Goal: Check status: Check status

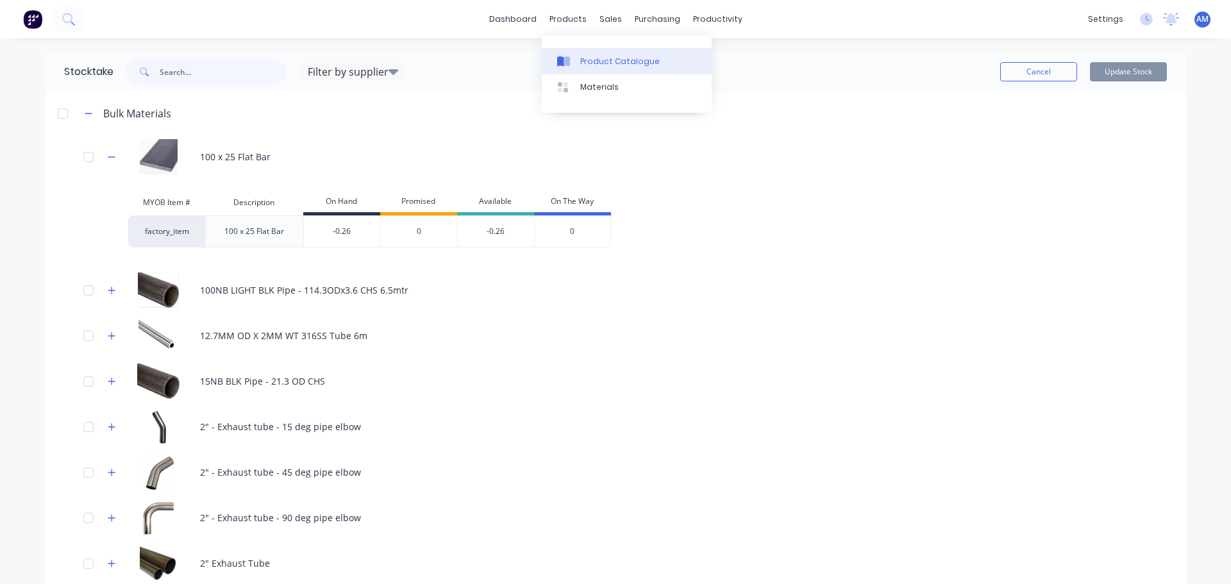
click at [598, 60] on div "Product Catalogue" at bounding box center [620, 62] width 80 height 12
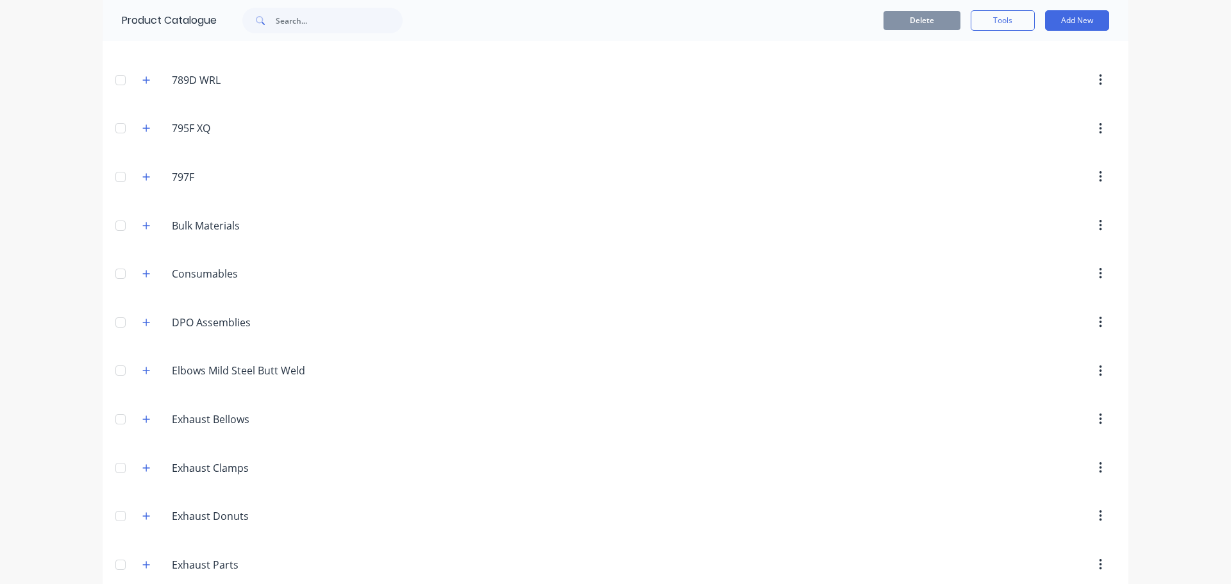
scroll to position [55, 0]
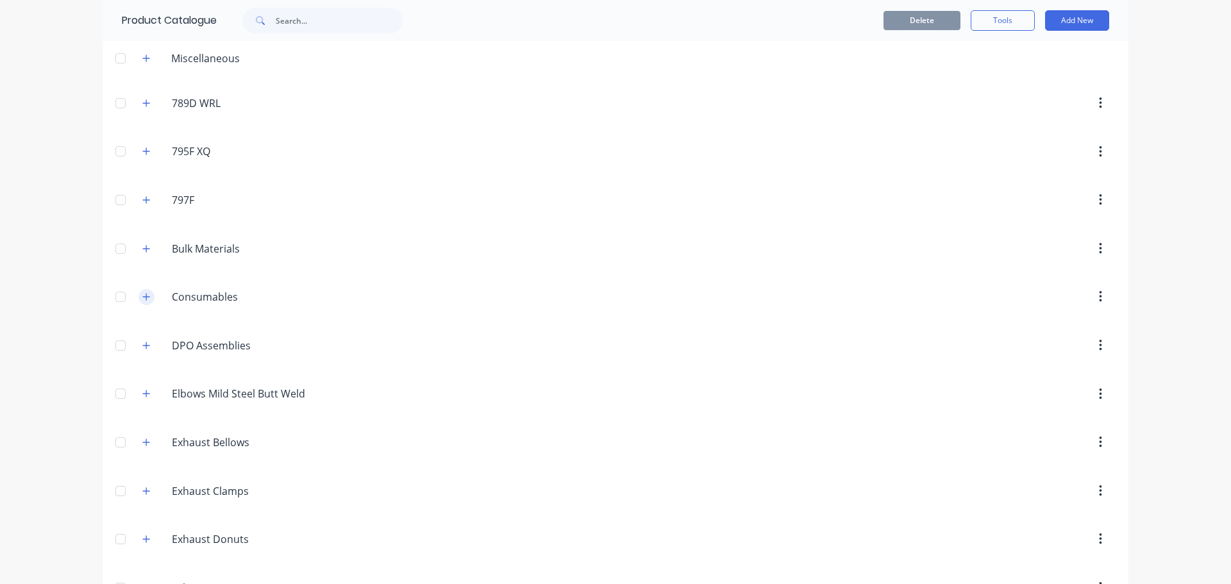
click at [142, 296] on icon "button" at bounding box center [146, 296] width 8 height 9
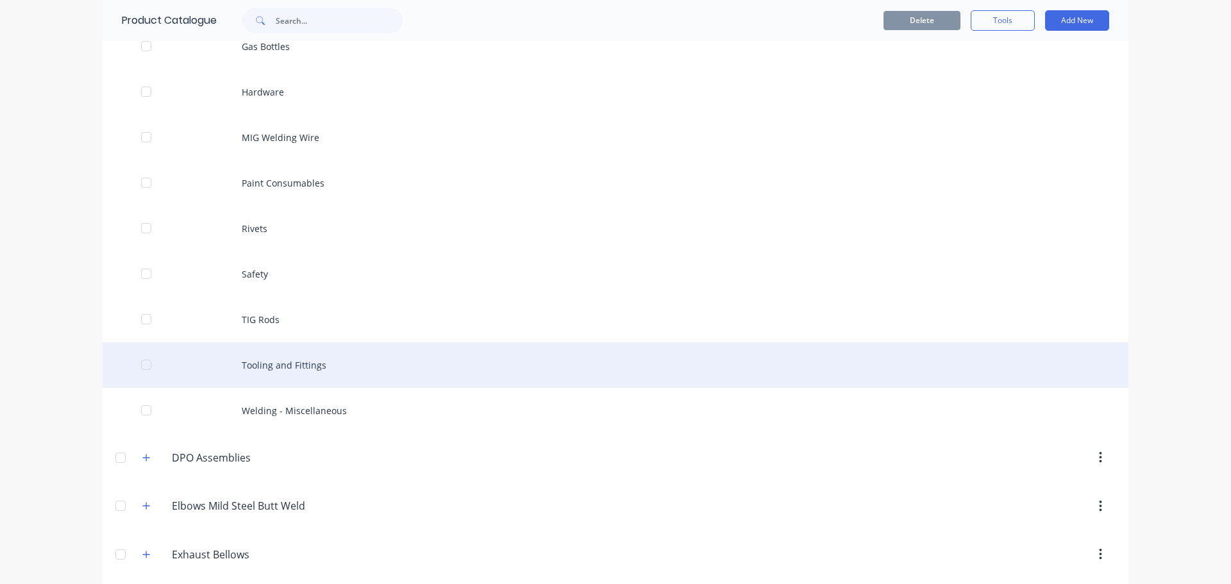
scroll to position [504, 0]
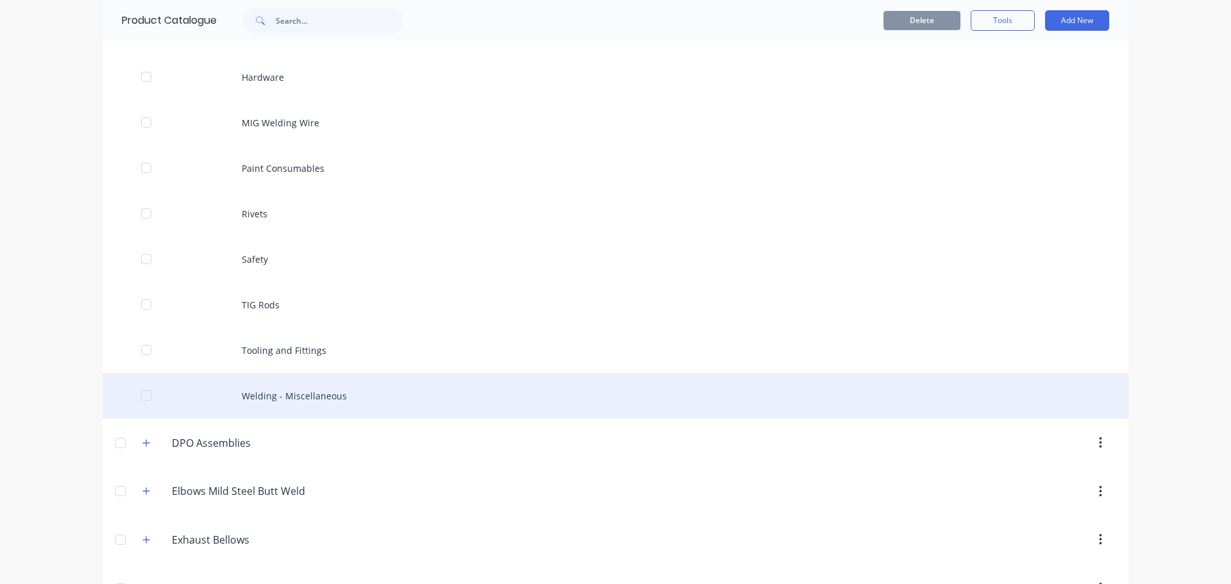
click at [292, 402] on div "Welding - Miscellaneous" at bounding box center [616, 396] width 1026 height 46
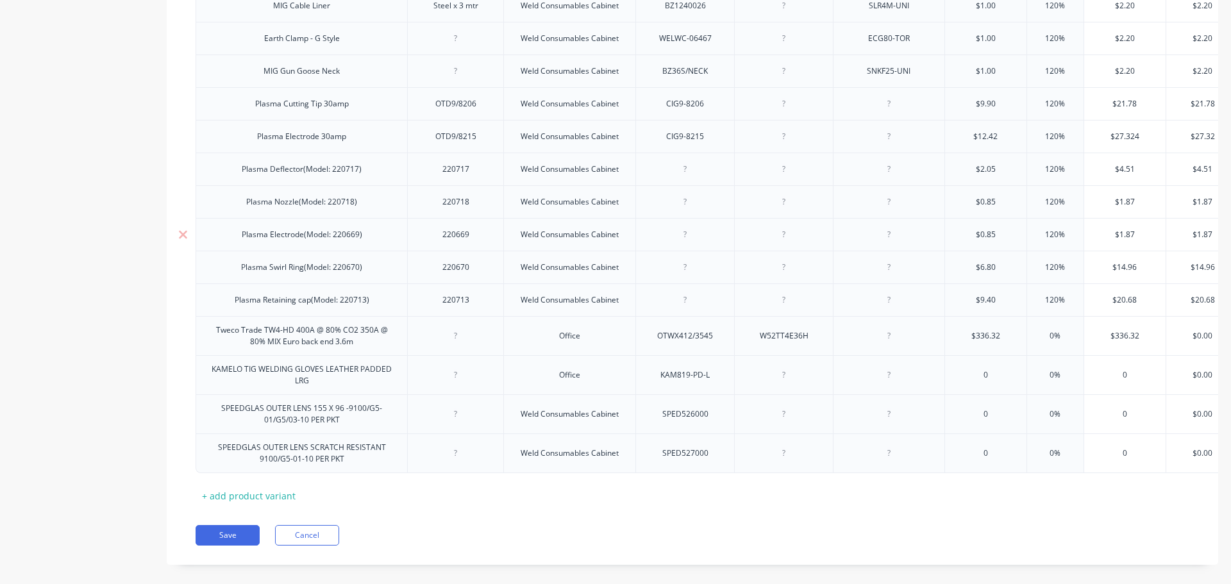
scroll to position [981, 0]
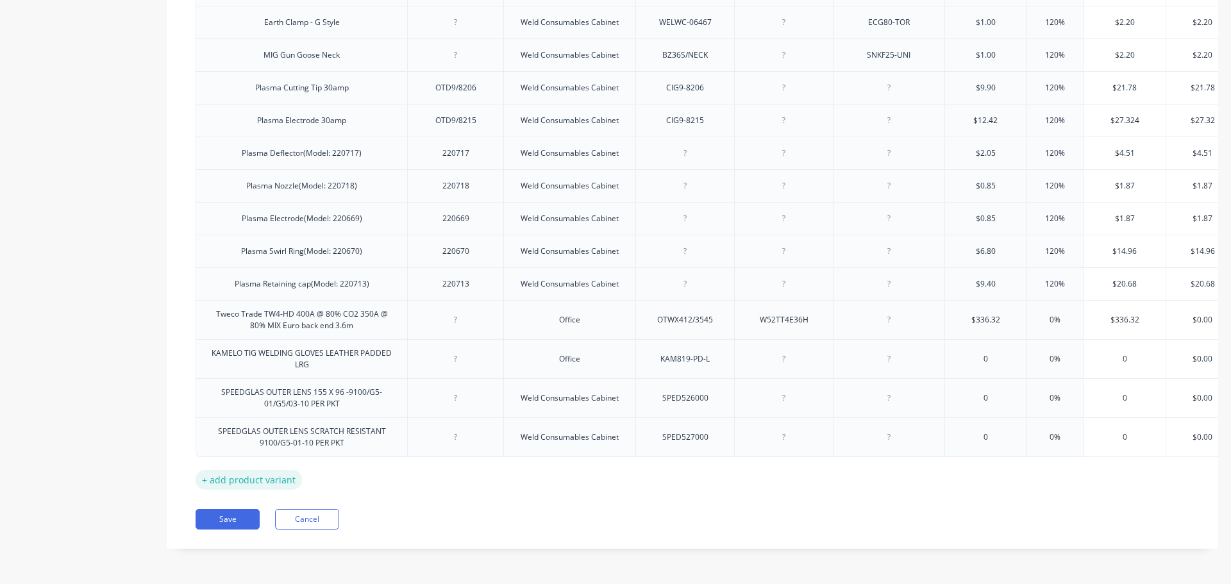
click at [257, 470] on div "+ add product variant" at bounding box center [249, 480] width 106 height 20
type textarea "x"
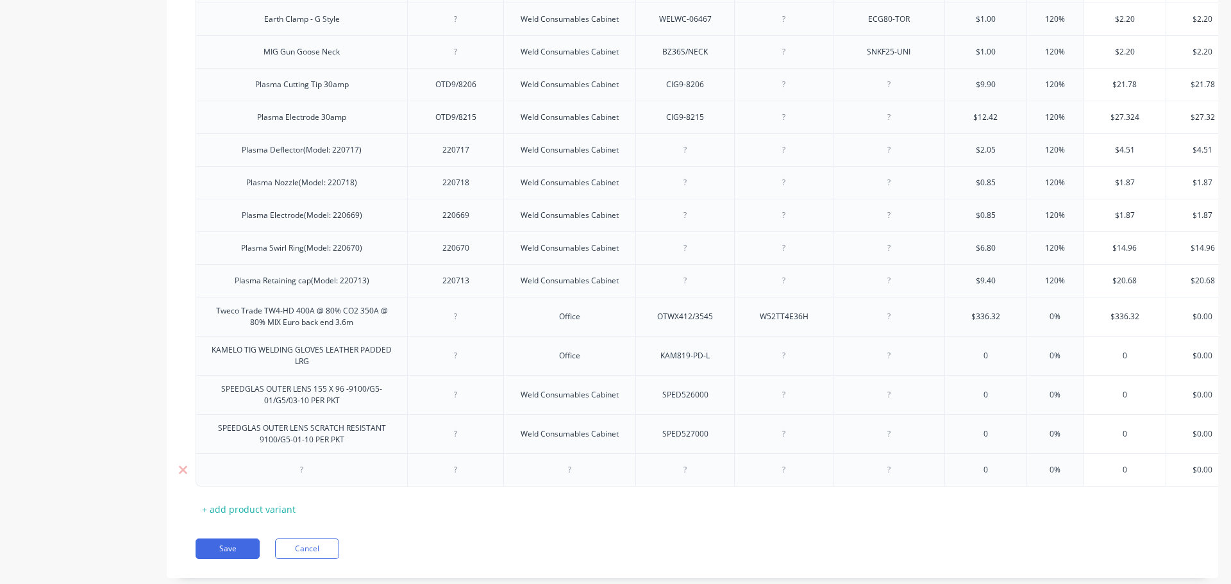
click at [303, 471] on div at bounding box center [302, 470] width 64 height 17
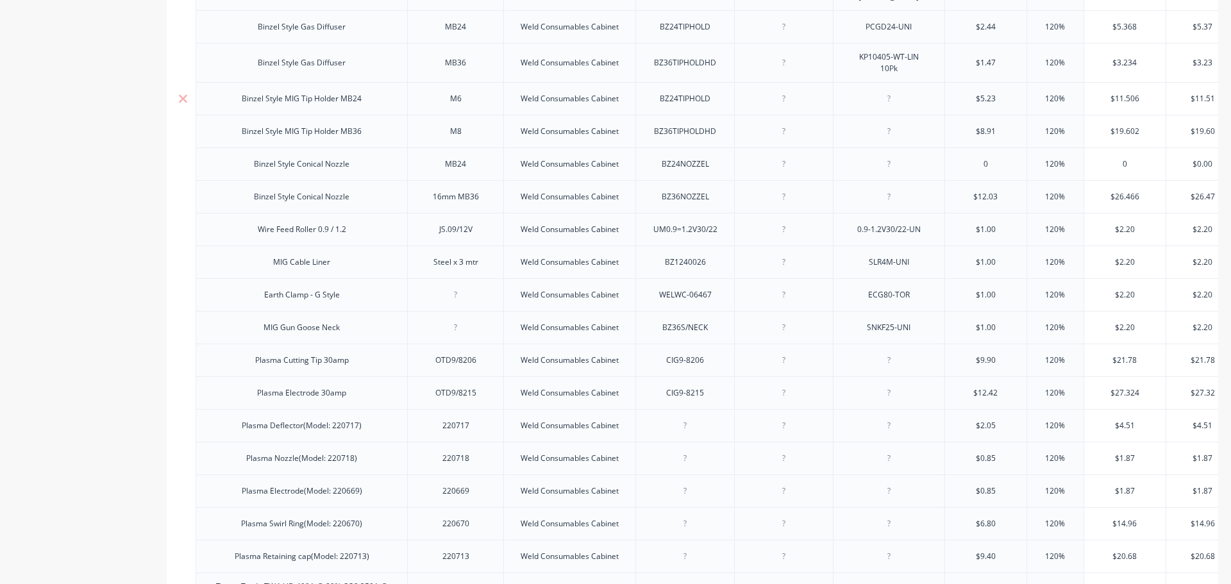
scroll to position [1014, 0]
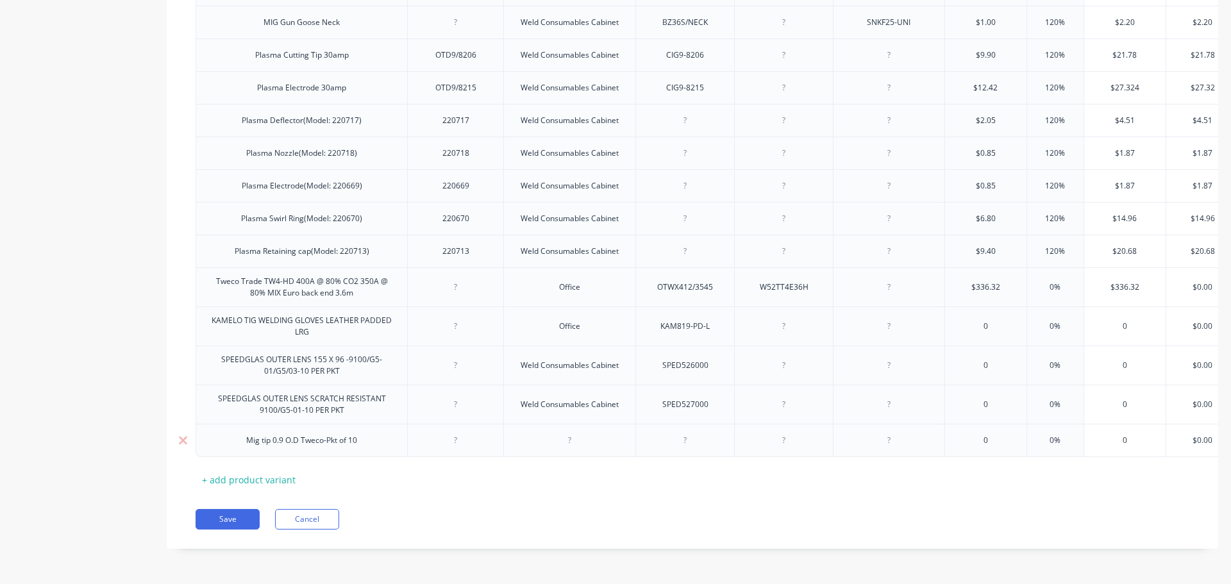
type textarea "x"
click at [688, 434] on div at bounding box center [685, 440] width 64 height 17
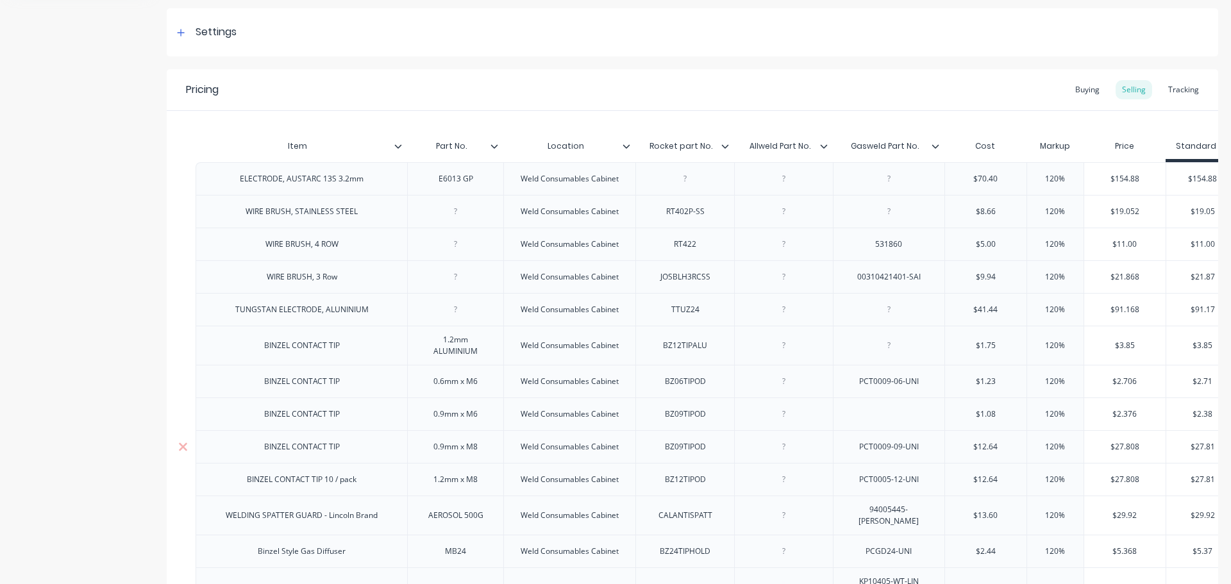
scroll to position [180, 0]
click at [1079, 88] on div "Buying" at bounding box center [1087, 90] width 37 height 19
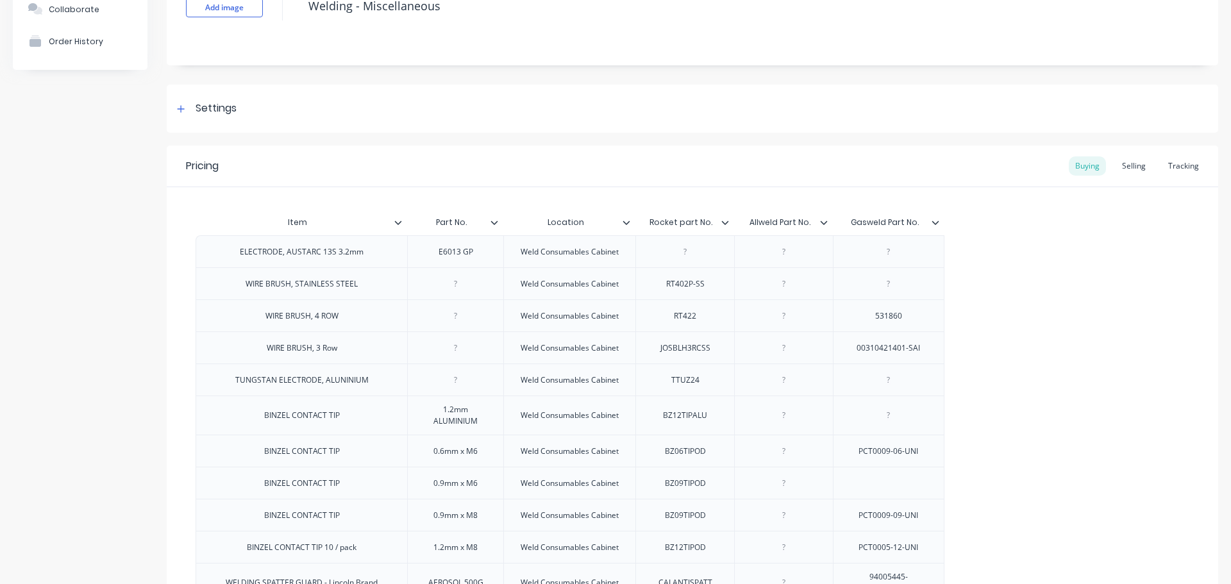
scroll to position [21, 0]
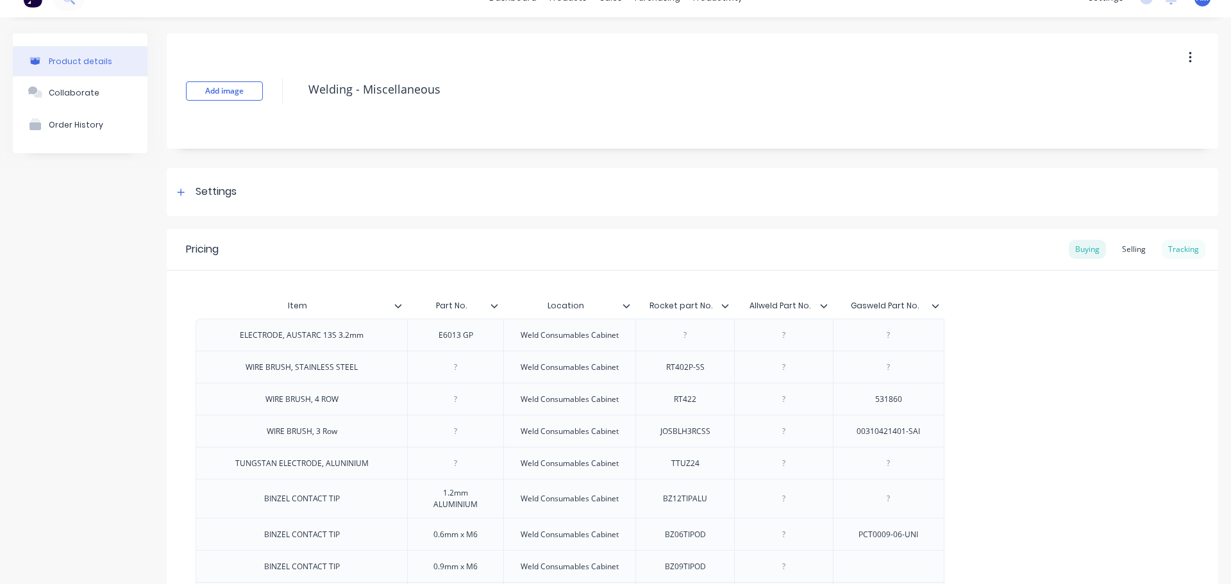
click at [1184, 248] on div "Tracking" at bounding box center [1184, 249] width 44 height 19
click at [1086, 248] on div "Buying" at bounding box center [1087, 249] width 37 height 19
click at [184, 193] on icon at bounding box center [181, 192] width 8 height 9
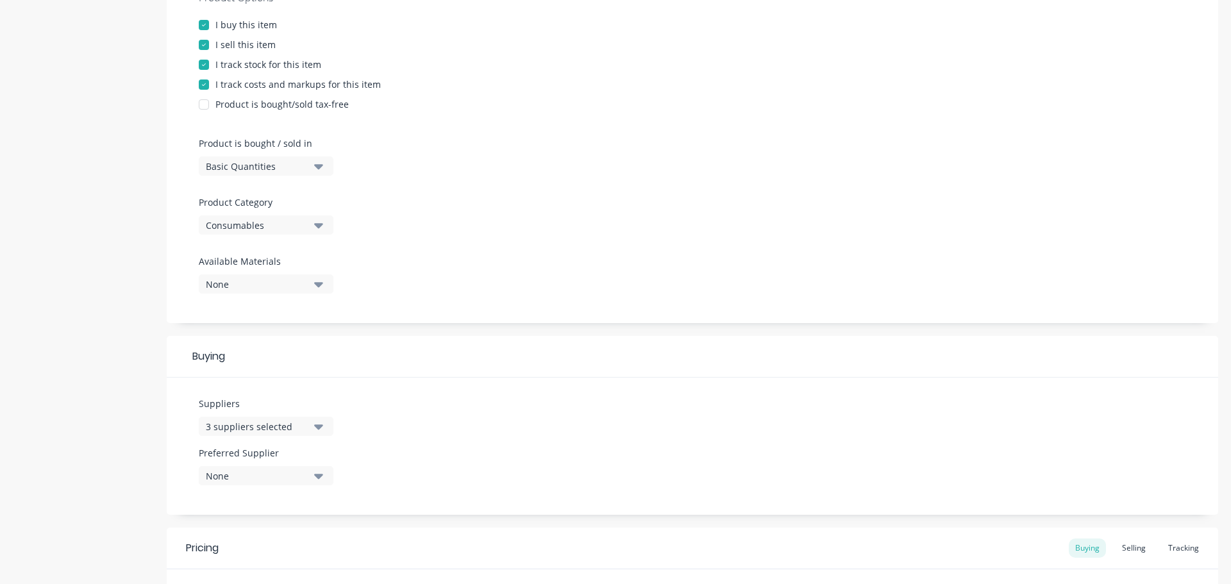
scroll to position [342, 0]
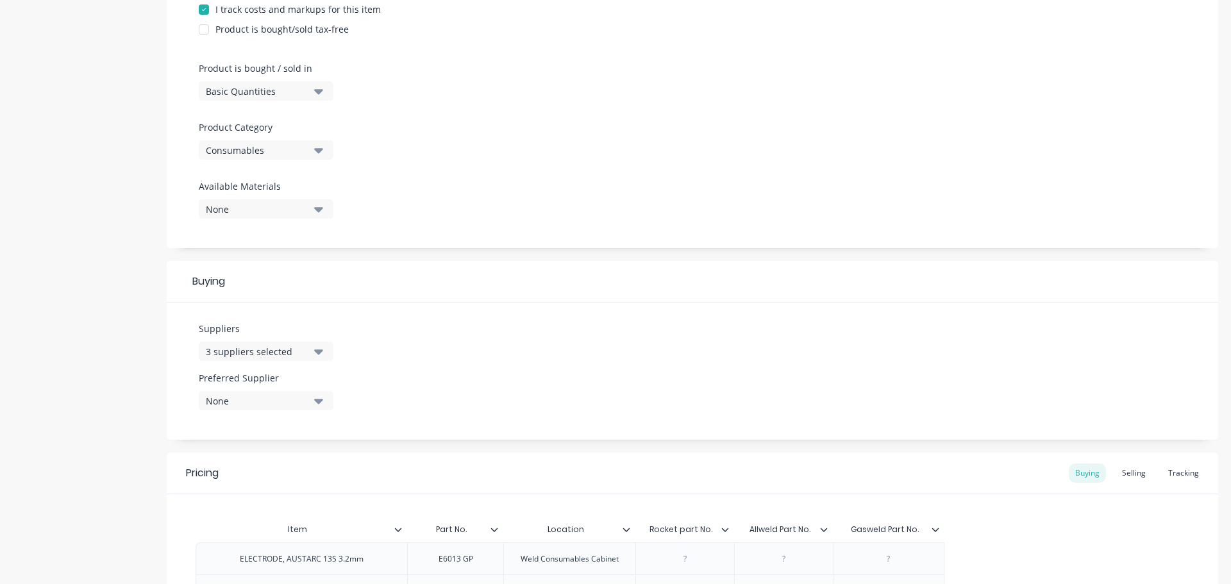
click at [317, 398] on icon "button" at bounding box center [318, 401] width 9 height 14
click at [277, 352] on div "3 suppliers selected" at bounding box center [257, 351] width 103 height 13
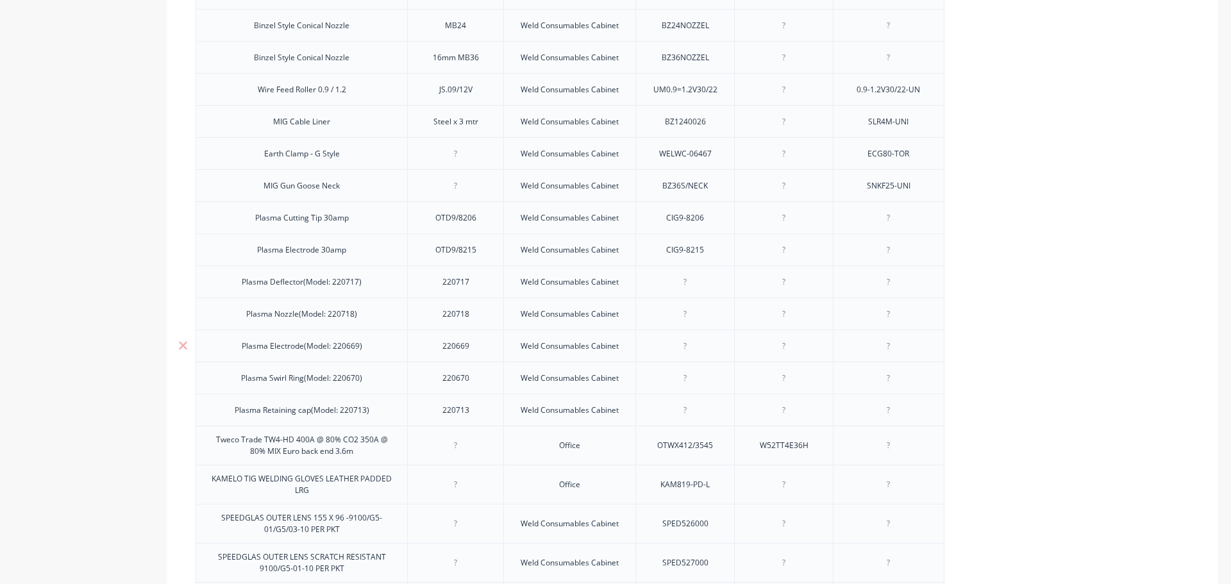
scroll to position [1527, 0]
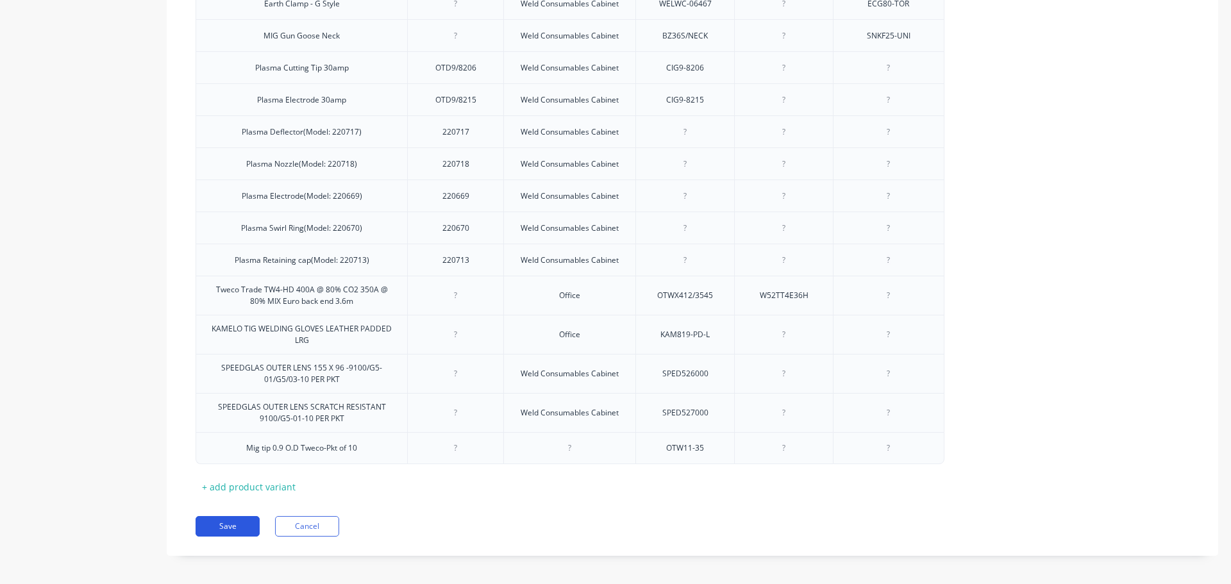
click at [226, 523] on button "Save" at bounding box center [228, 526] width 64 height 21
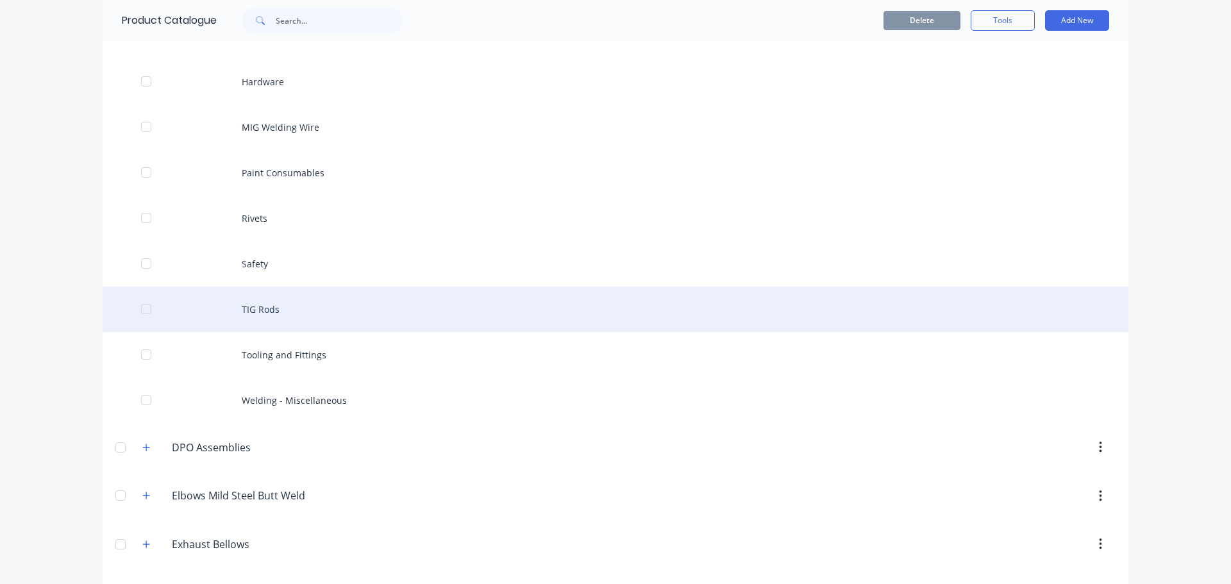
scroll to position [513, 0]
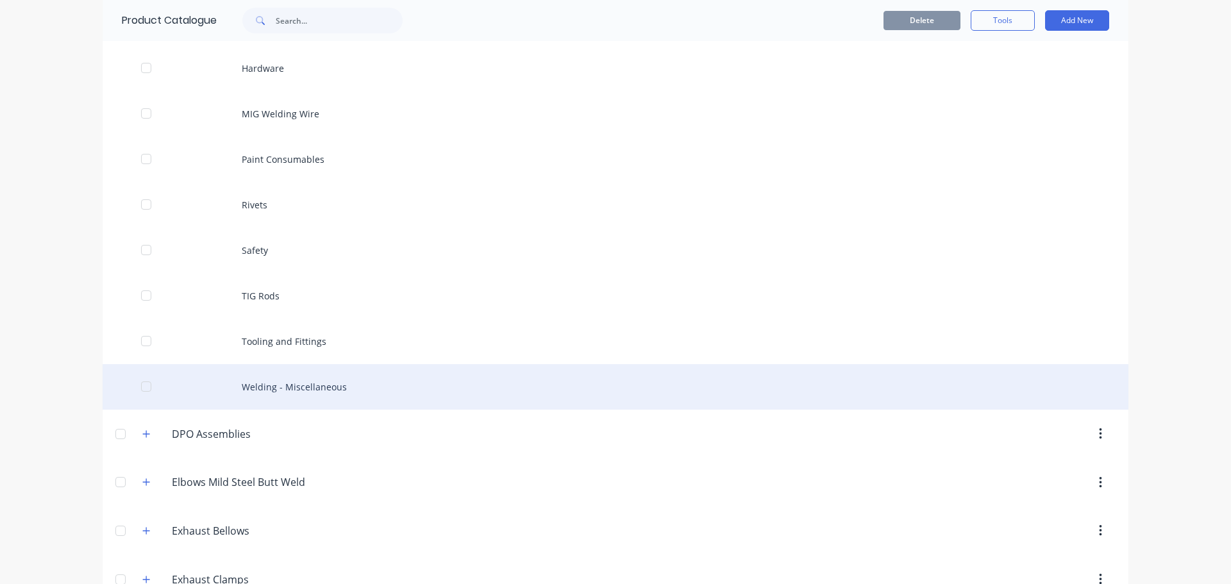
click at [271, 385] on div "Welding - Miscellaneous" at bounding box center [616, 387] width 1026 height 46
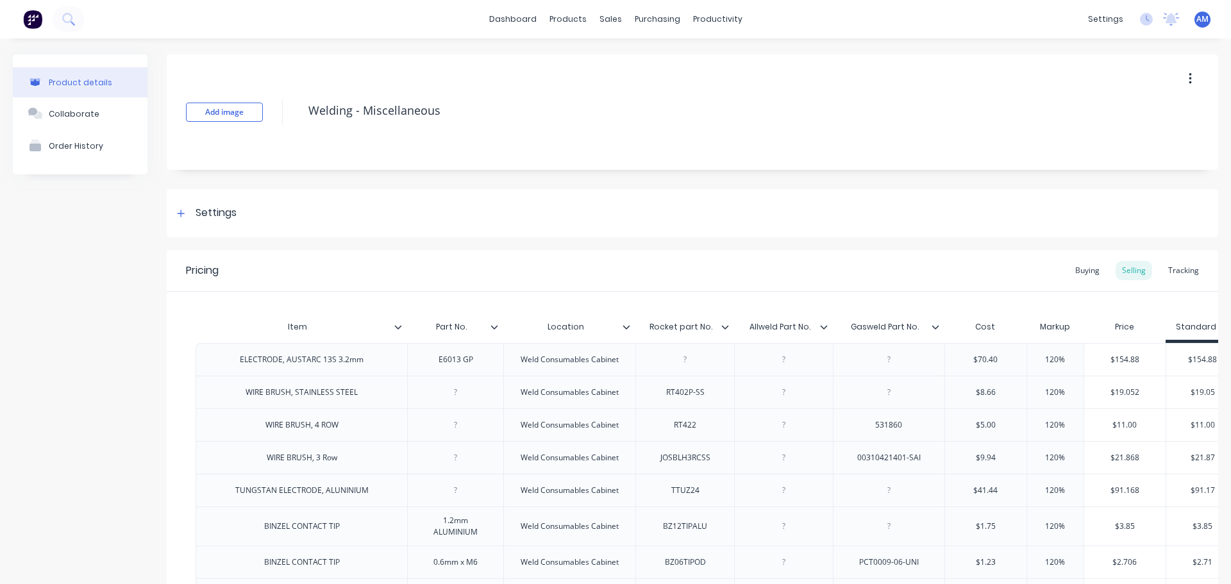
type textarea "x"
click at [1082, 271] on div "Buying" at bounding box center [1087, 270] width 37 height 19
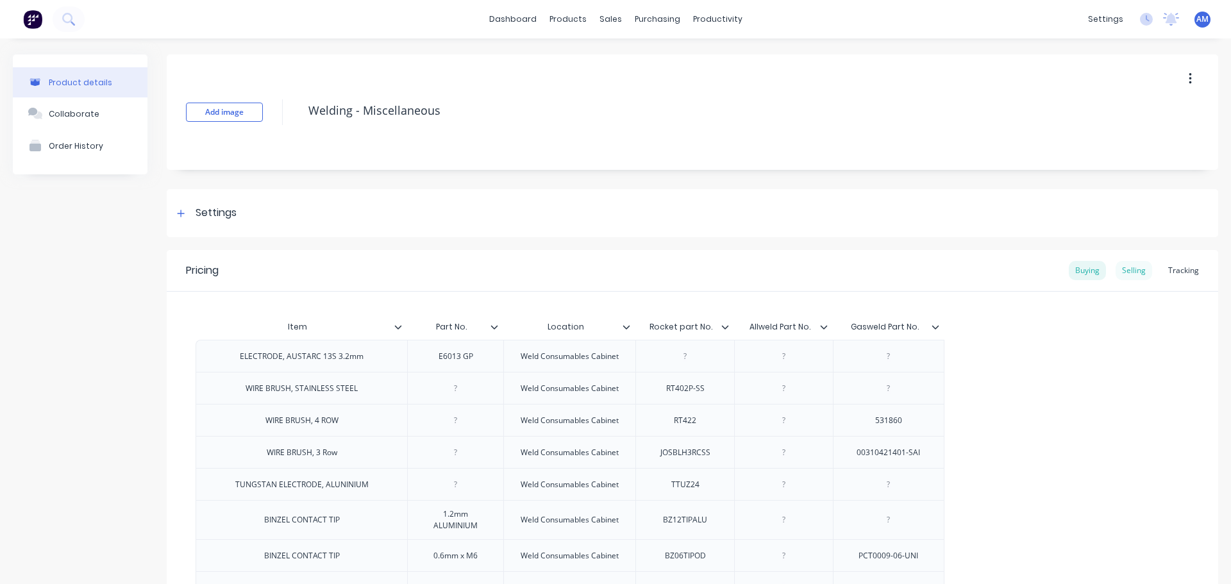
click at [1120, 269] on div "Selling" at bounding box center [1134, 270] width 37 height 19
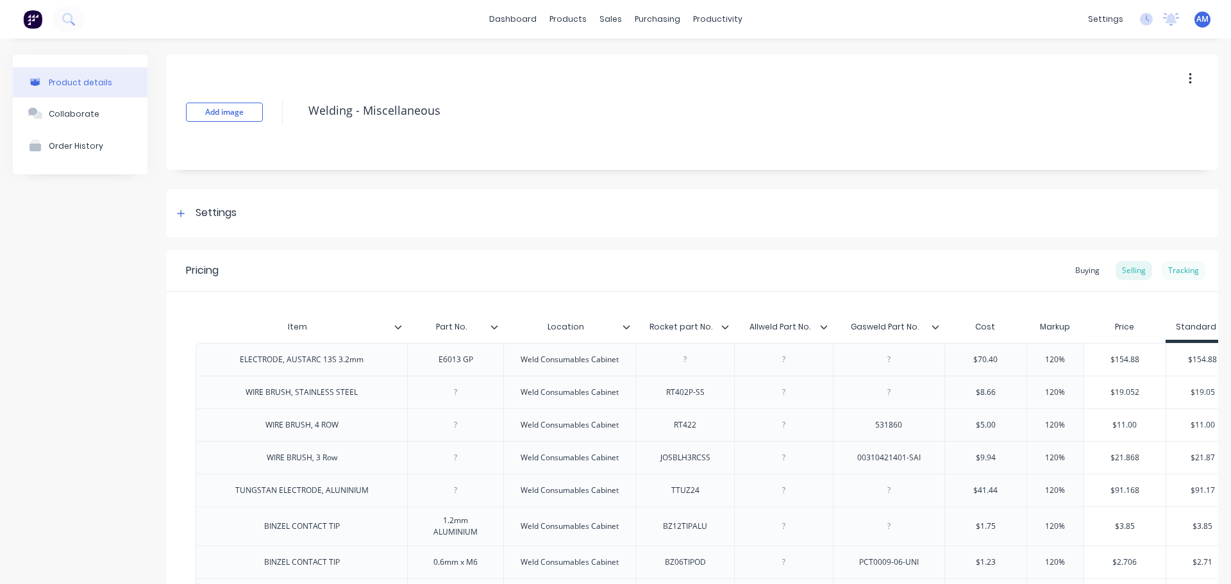
click at [1165, 266] on div "Tracking" at bounding box center [1184, 270] width 44 height 19
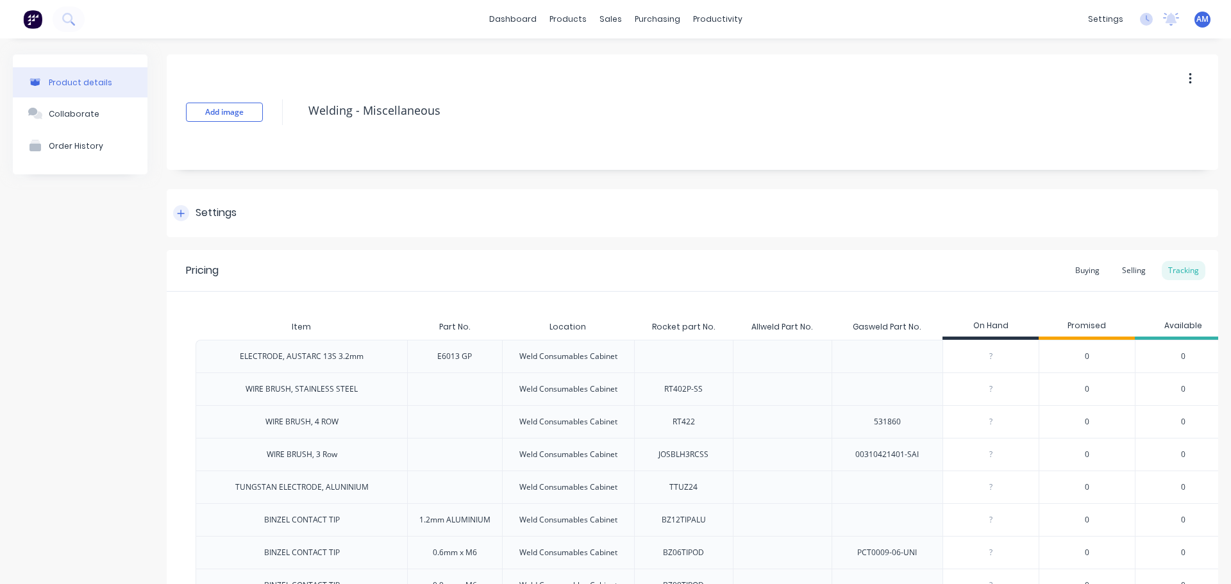
click at [183, 212] on icon at bounding box center [181, 213] width 8 height 9
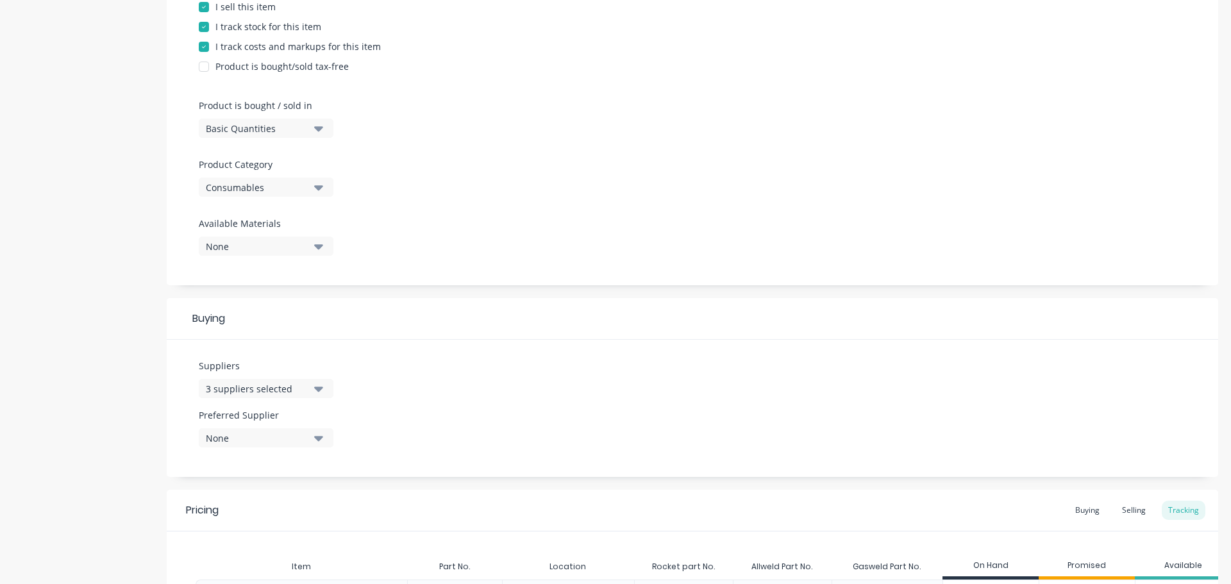
scroll to position [321, 0]
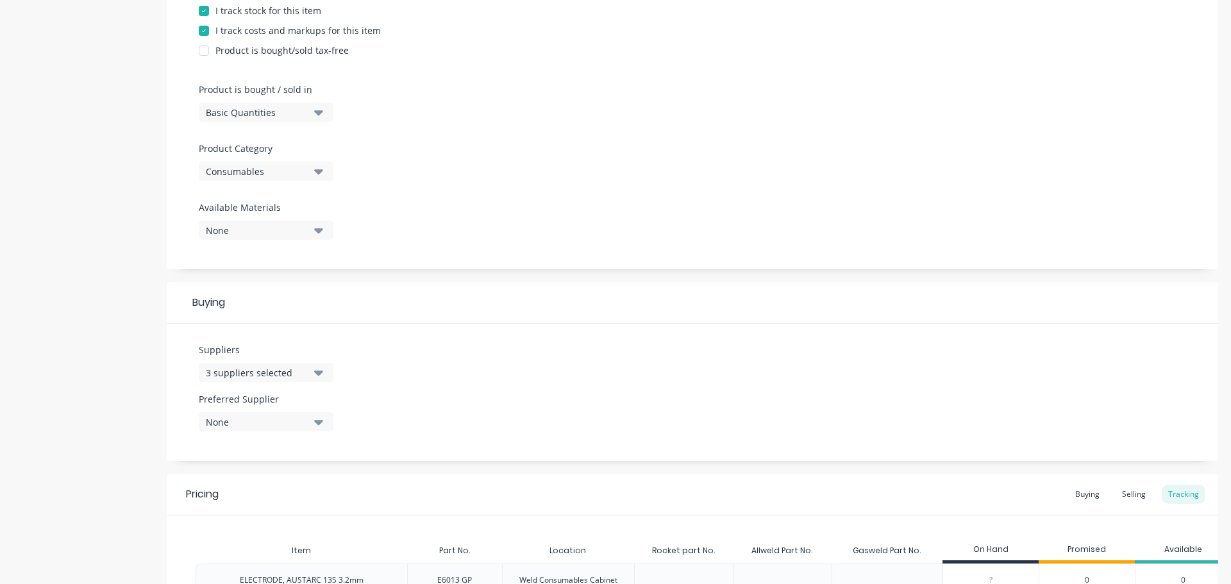
click at [321, 425] on icon "button" at bounding box center [318, 422] width 9 height 14
click at [318, 372] on icon "button" at bounding box center [318, 373] width 9 height 5
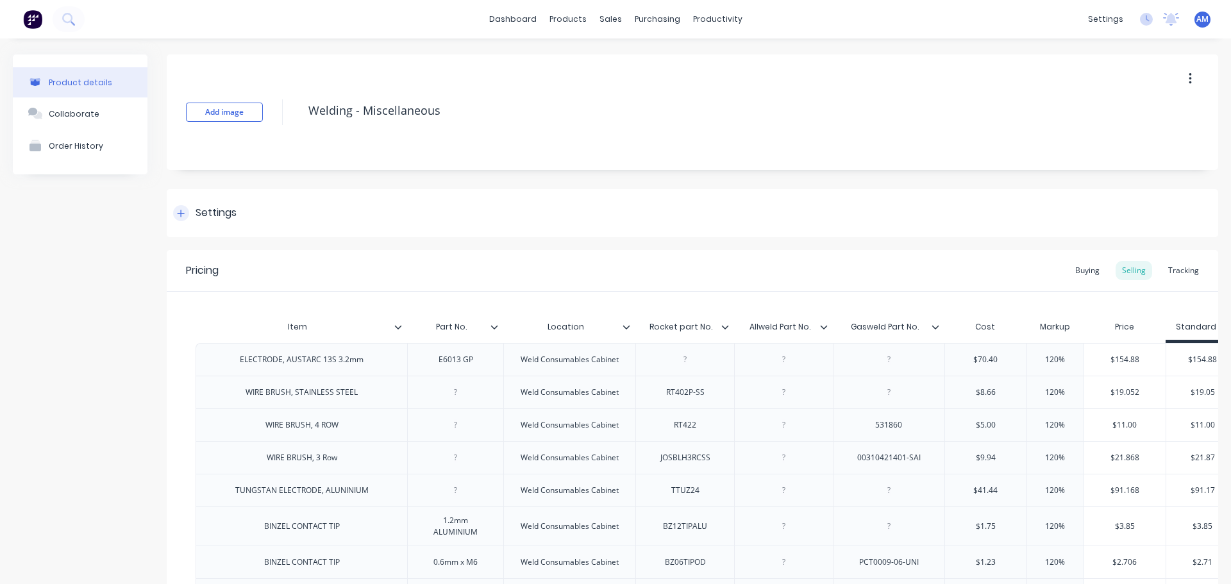
click at [181, 214] on icon at bounding box center [181, 213] width 7 height 7
type textarea "x"
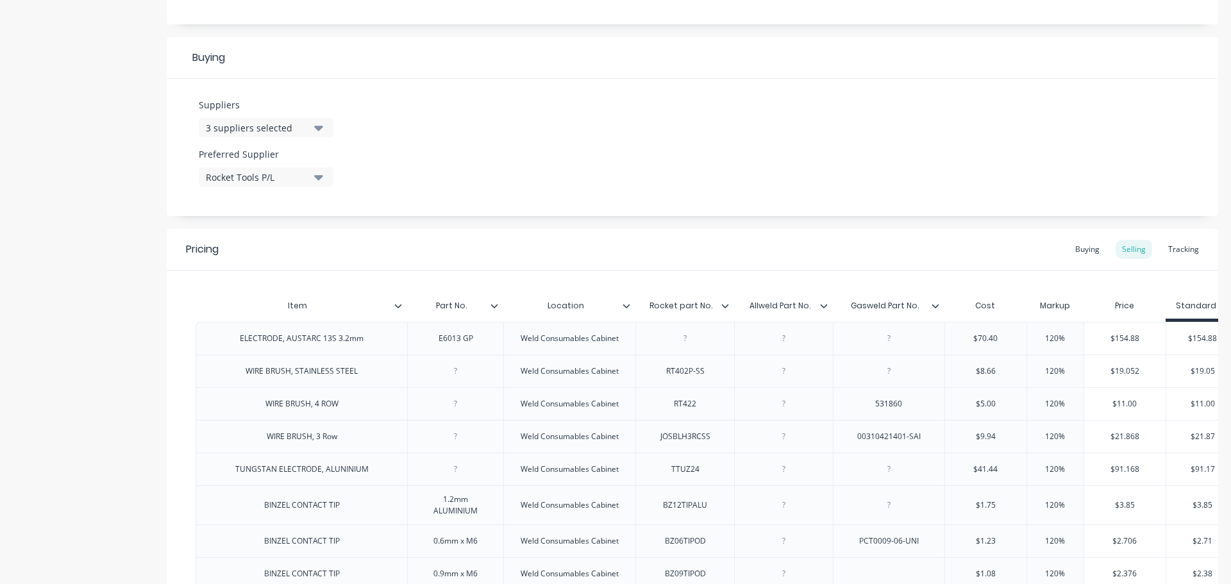
scroll to position [577, 0]
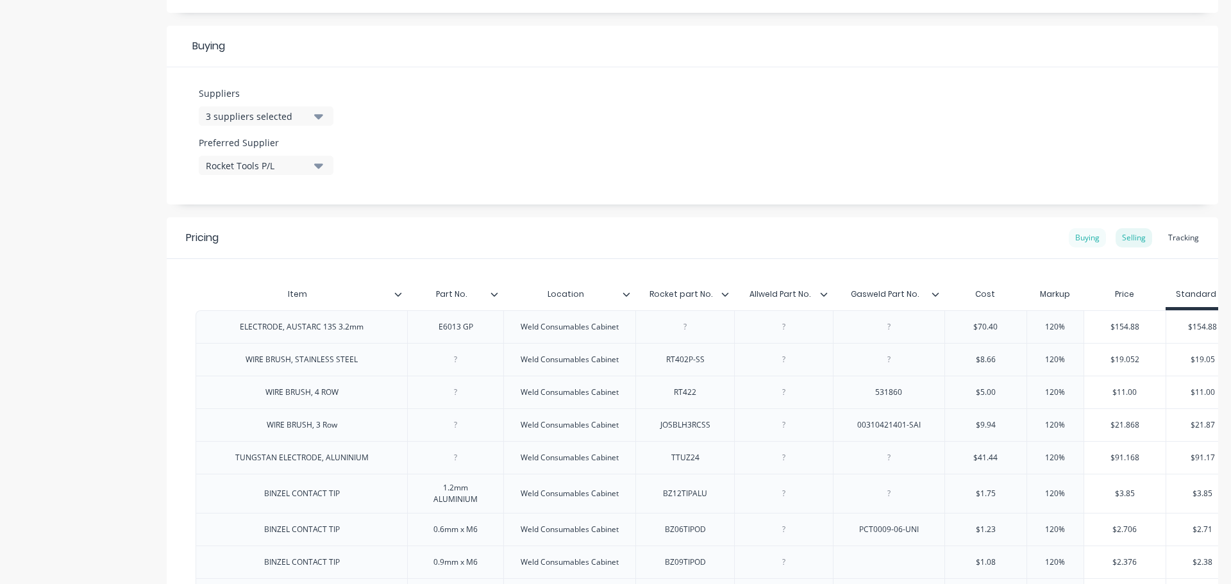
click at [1079, 240] on div "Buying" at bounding box center [1087, 237] width 37 height 19
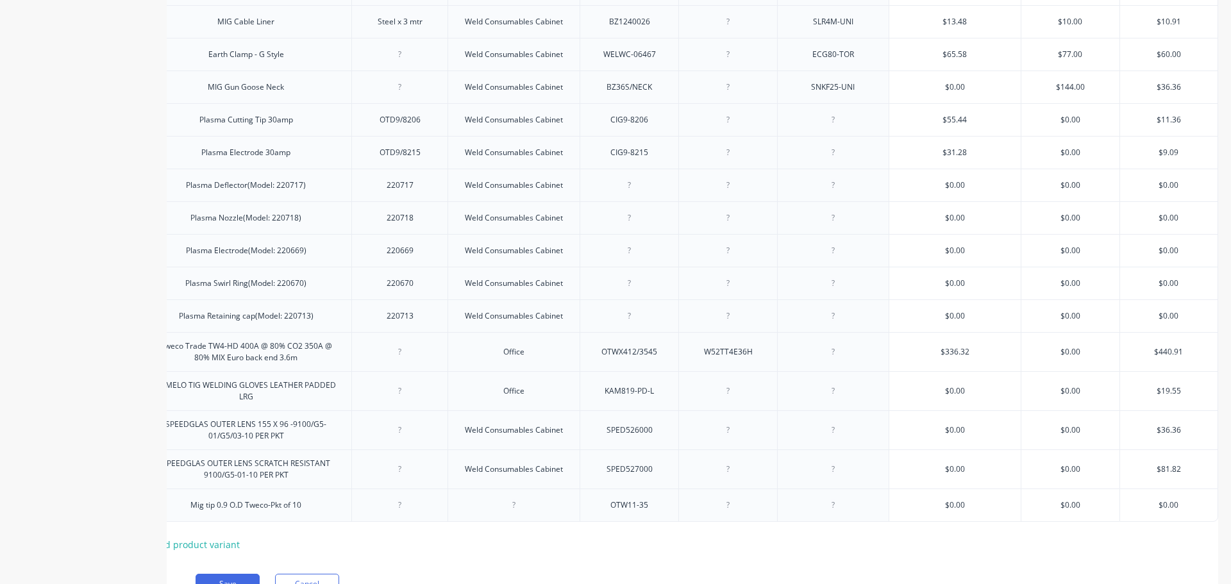
scroll to position [1555, 0]
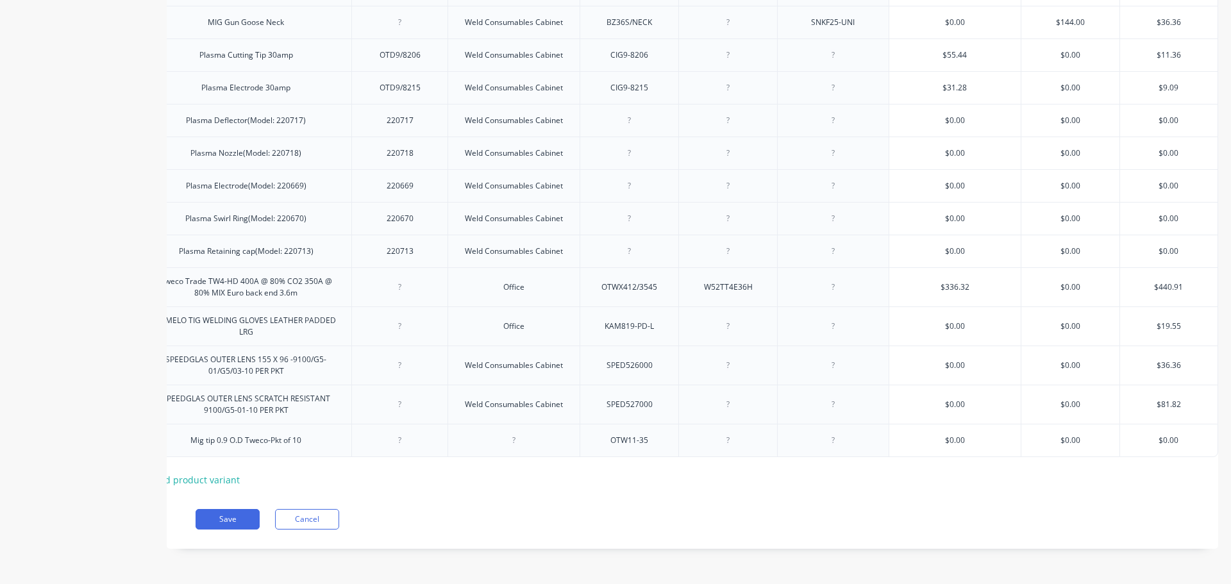
type input "$0.00"
drag, startPoint x: 1179, startPoint y: 431, endPoint x: 1154, endPoint y: 430, distance: 25.0
click at [1154, 435] on input "$0.00" at bounding box center [1168, 441] width 97 height 12
type textarea "x"
type input "$1"
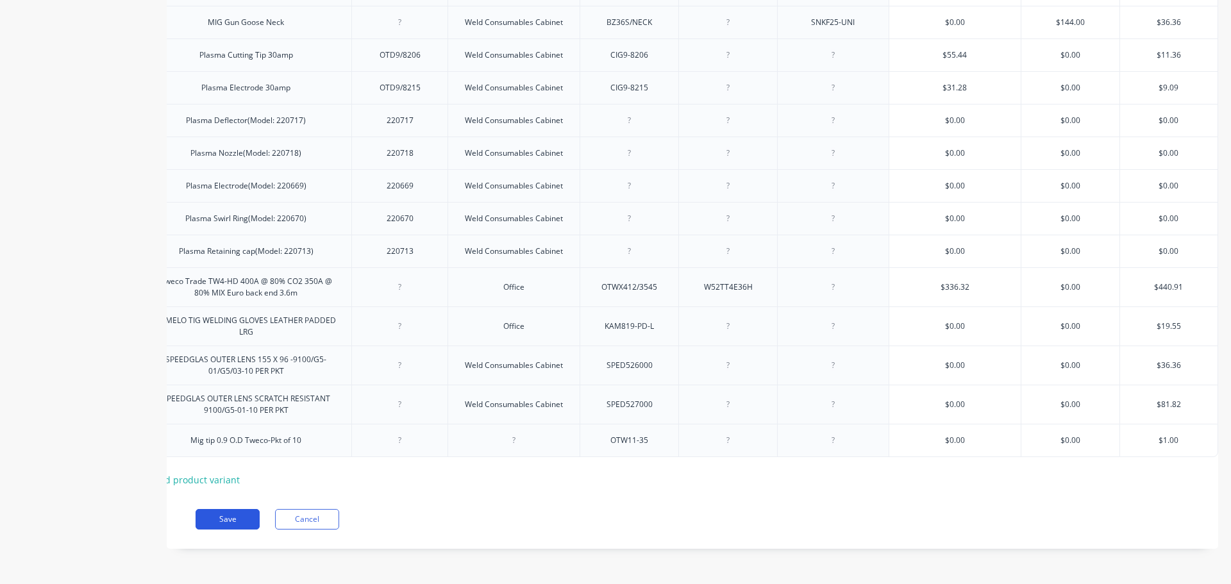
click at [231, 519] on button "Save" at bounding box center [228, 519] width 64 height 21
type textarea "x"
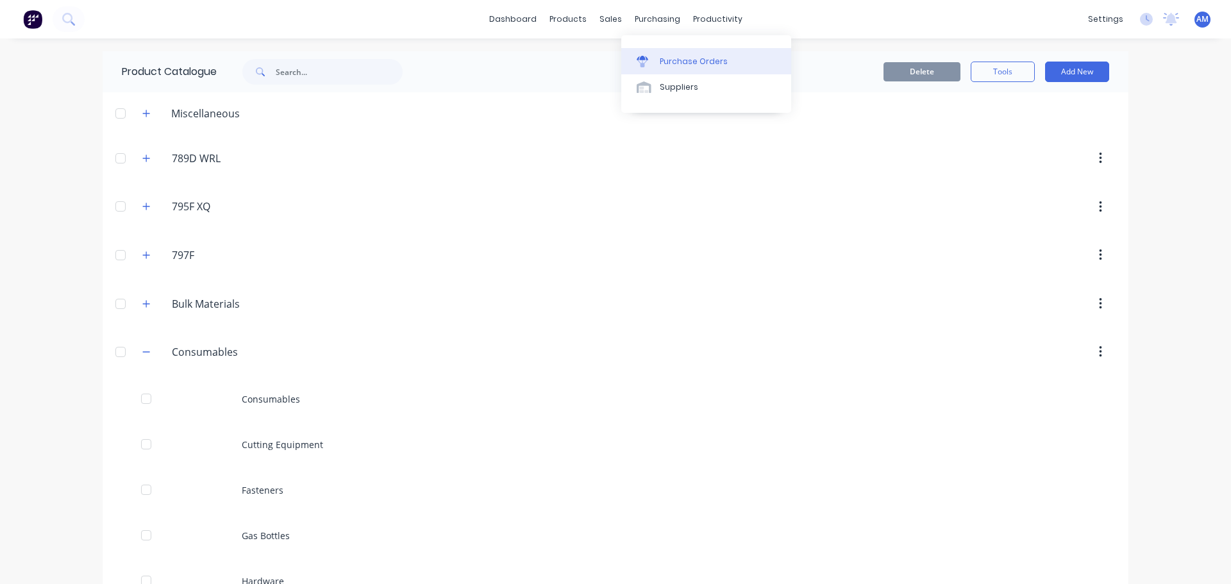
click at [668, 56] on div "Purchase Orders" at bounding box center [694, 62] width 68 height 12
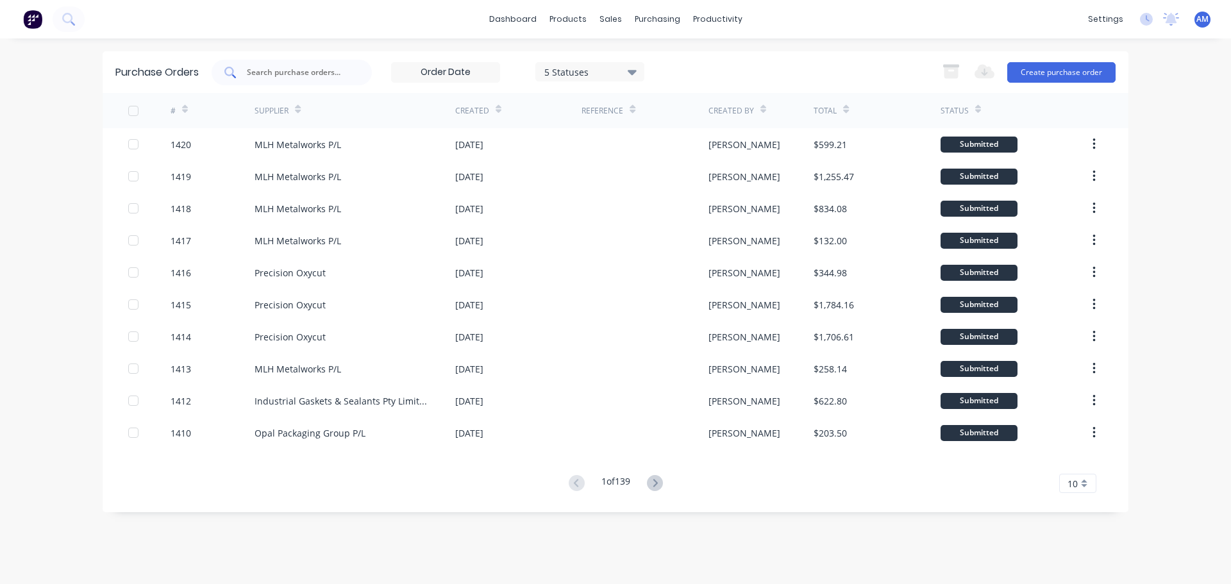
click at [270, 76] on input "text" at bounding box center [299, 72] width 106 height 13
type input "1385"
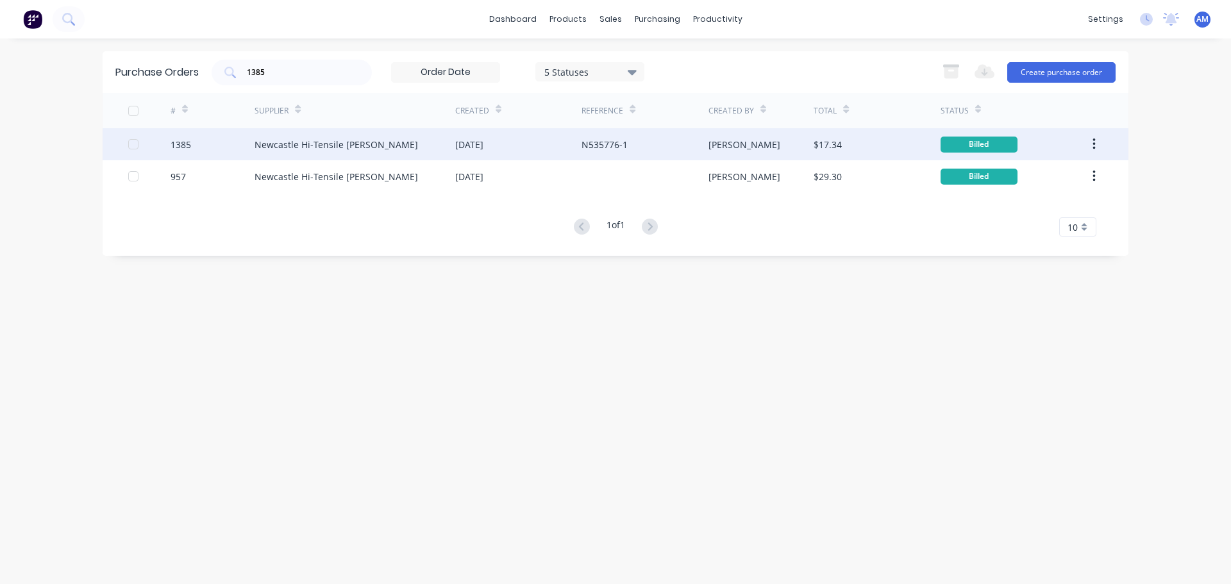
click at [358, 140] on div "Newcastle Hi-Tensile [PERSON_NAME]" at bounding box center [337, 144] width 164 height 13
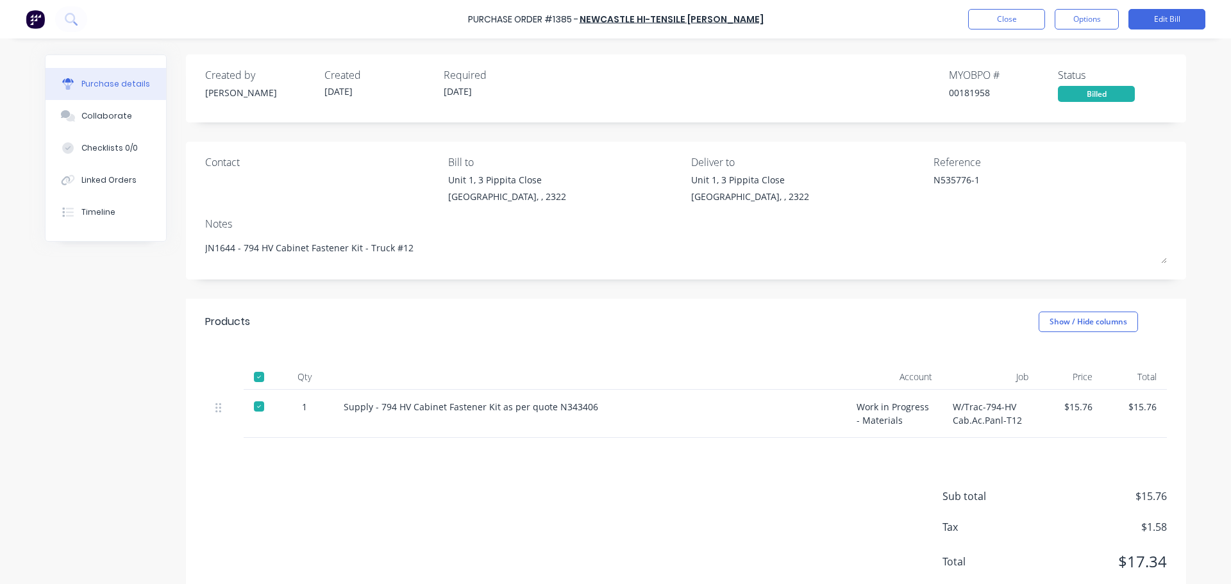
click at [662, 533] on div "Sub total $15.76 Tax $1.58 Total $17.34" at bounding box center [686, 523] width 1000 height 170
click at [999, 20] on button "Close" at bounding box center [1006, 19] width 77 height 21
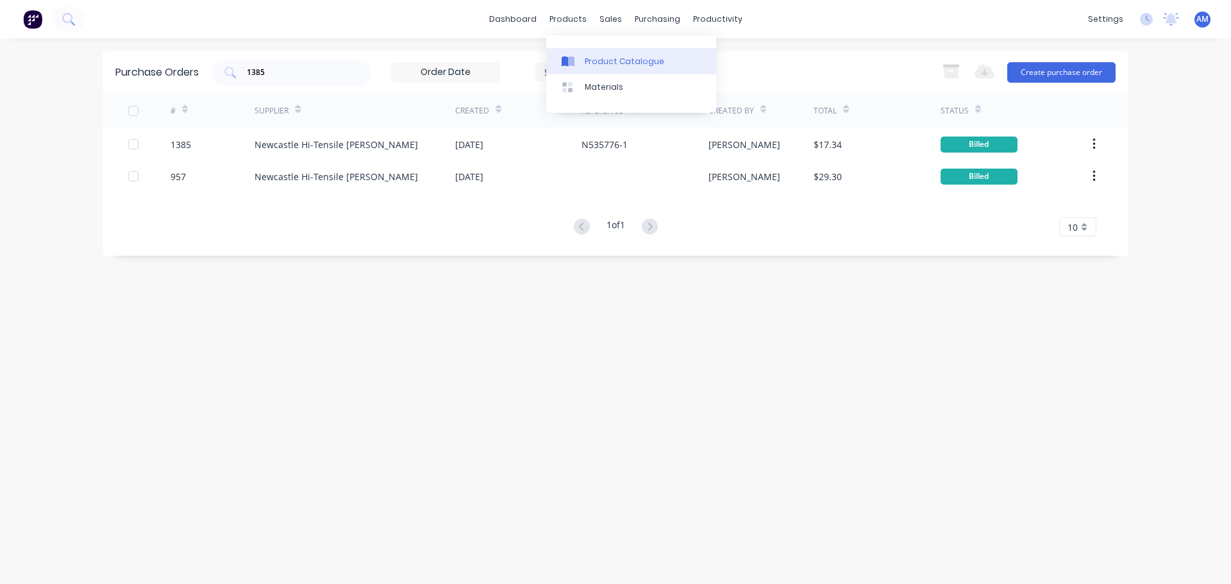
click at [605, 61] on div "Product Catalogue" at bounding box center [625, 62] width 80 height 12
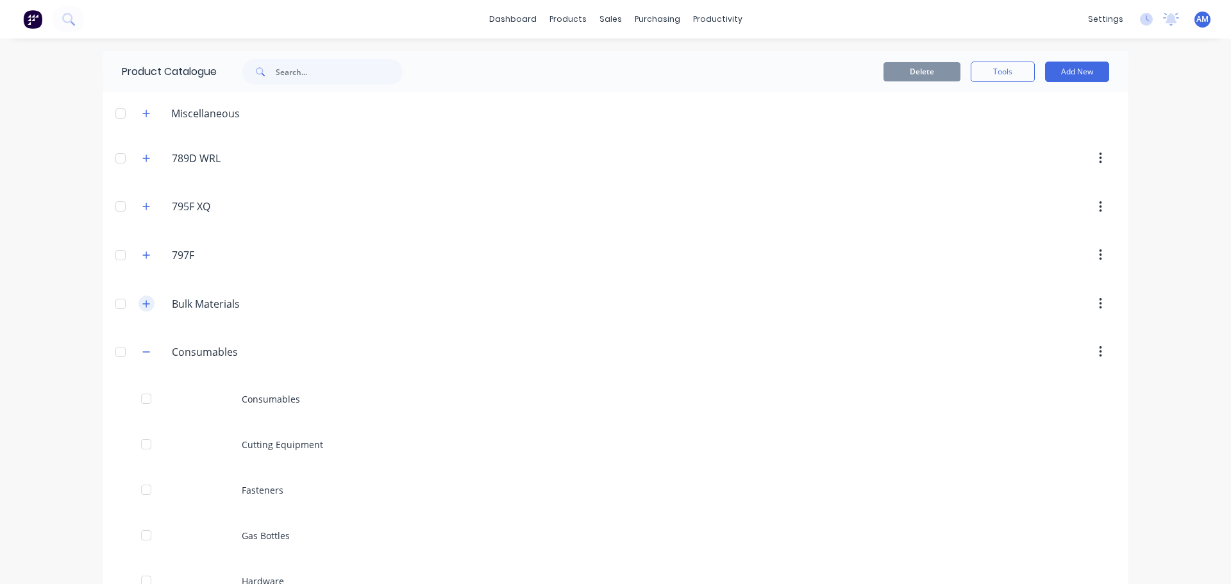
click at [146, 307] on icon "button" at bounding box center [146, 303] width 8 height 9
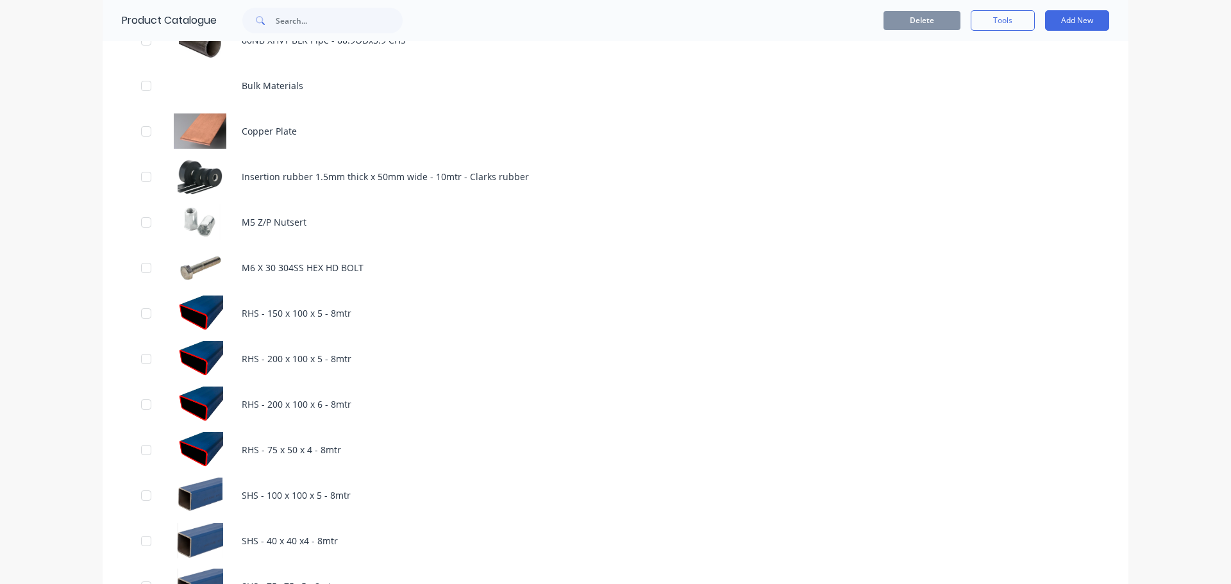
scroll to position [1347, 0]
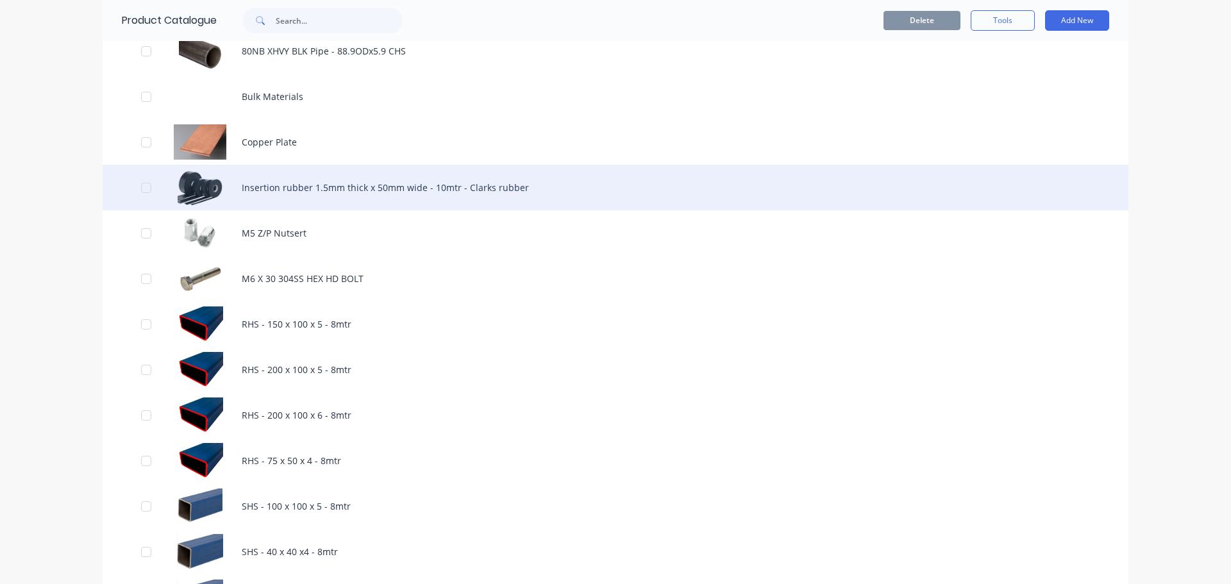
click at [405, 186] on div "Insertion rubber 1.5mm thick x 50mm wide - 10mtr - Clarks rubber" at bounding box center [616, 188] width 1026 height 46
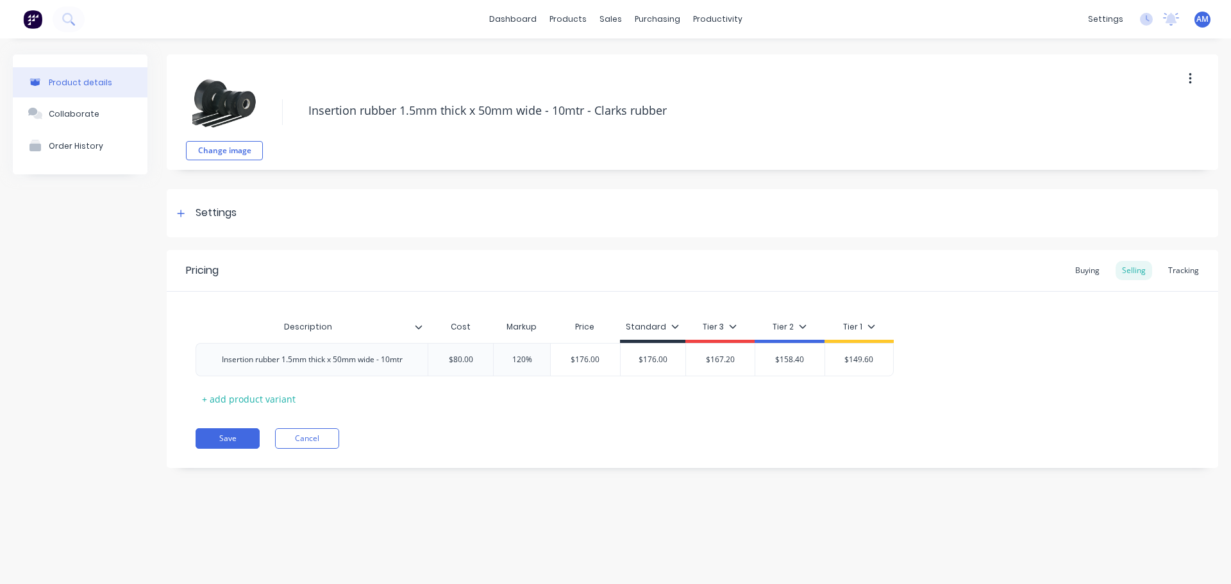
type textarea "x"
click at [1176, 273] on div "Tracking" at bounding box center [1184, 270] width 44 height 19
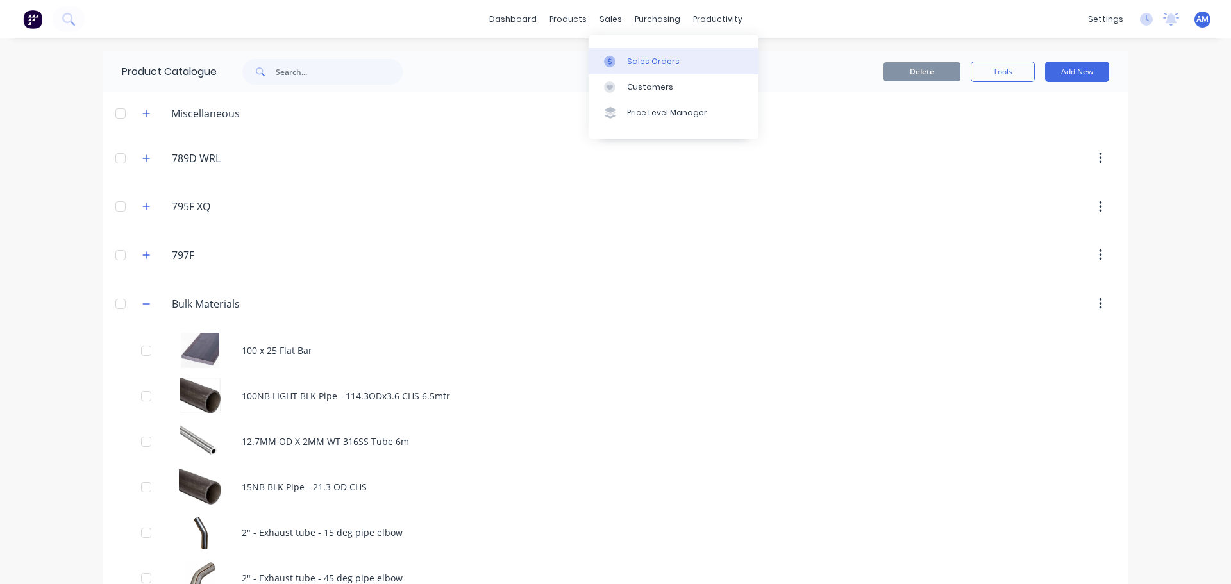
click at [642, 57] on div "Sales Orders" at bounding box center [653, 62] width 53 height 12
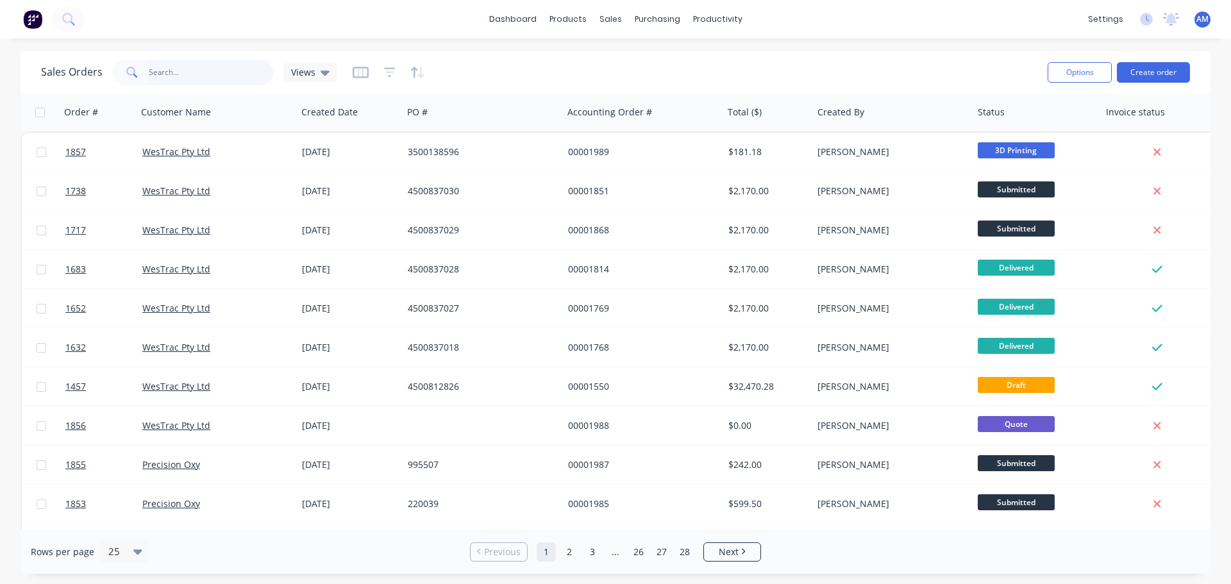
click at [192, 73] on input "text" at bounding box center [211, 73] width 125 height 26
type input "1"
click at [656, 24] on div "purchasing" at bounding box center [657, 19] width 58 height 19
click at [686, 56] on div "Purchase Orders" at bounding box center [699, 62] width 68 height 12
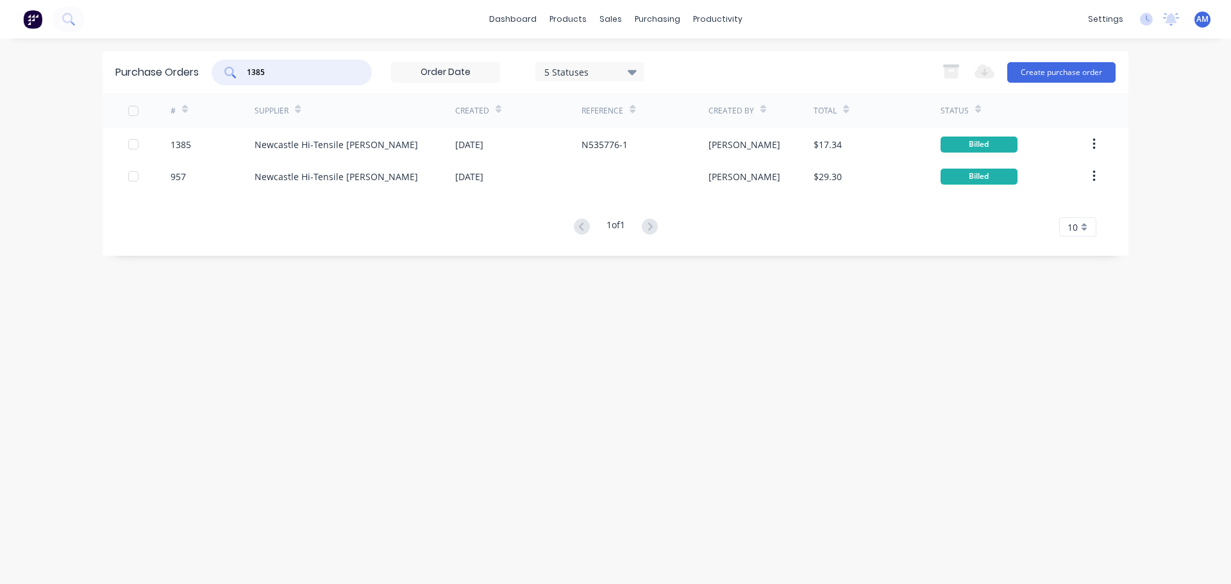
drag, startPoint x: 267, startPoint y: 76, endPoint x: 228, endPoint y: 69, distance: 39.9
click at [228, 69] on div "1385" at bounding box center [292, 73] width 160 height 26
type input "1246"
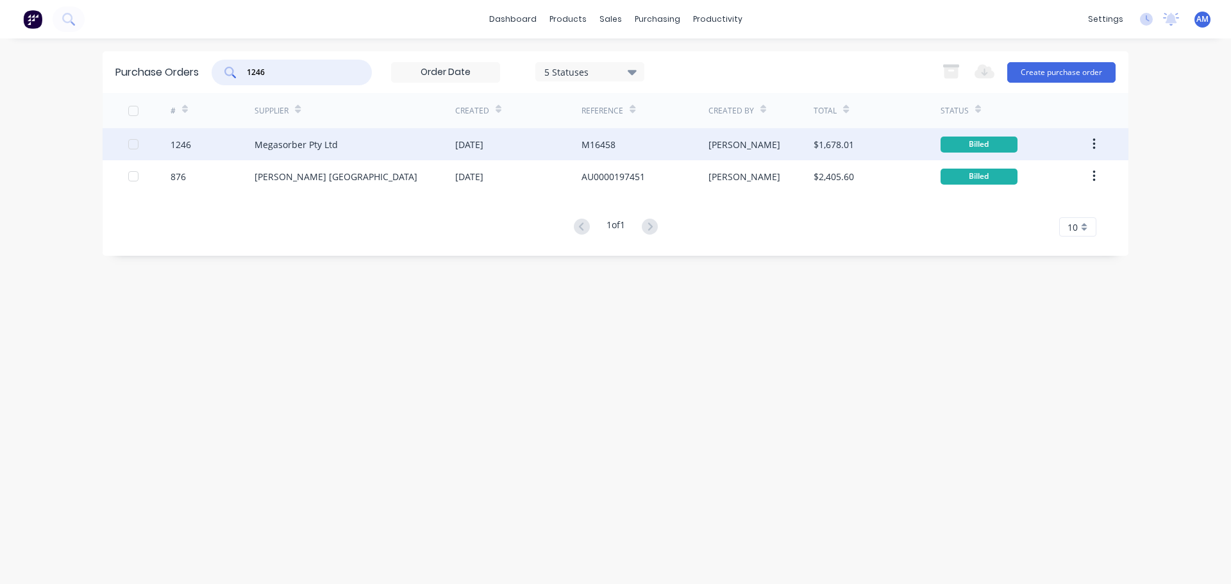
click at [479, 142] on div "[DATE]" at bounding box center [469, 144] width 28 height 13
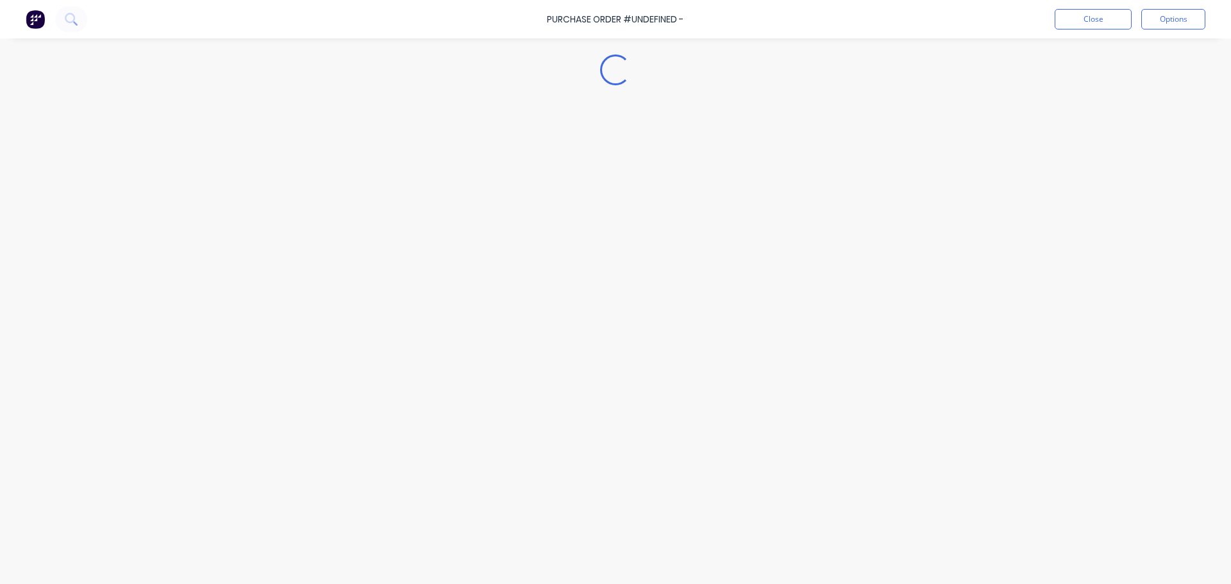
type textarea "x"
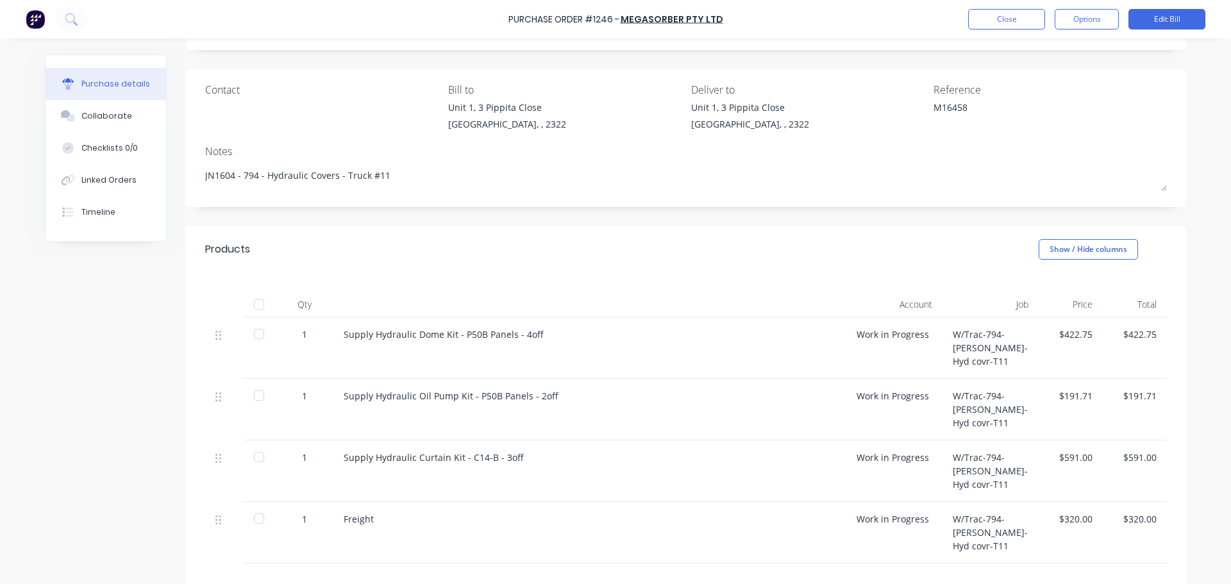
scroll to position [192, 0]
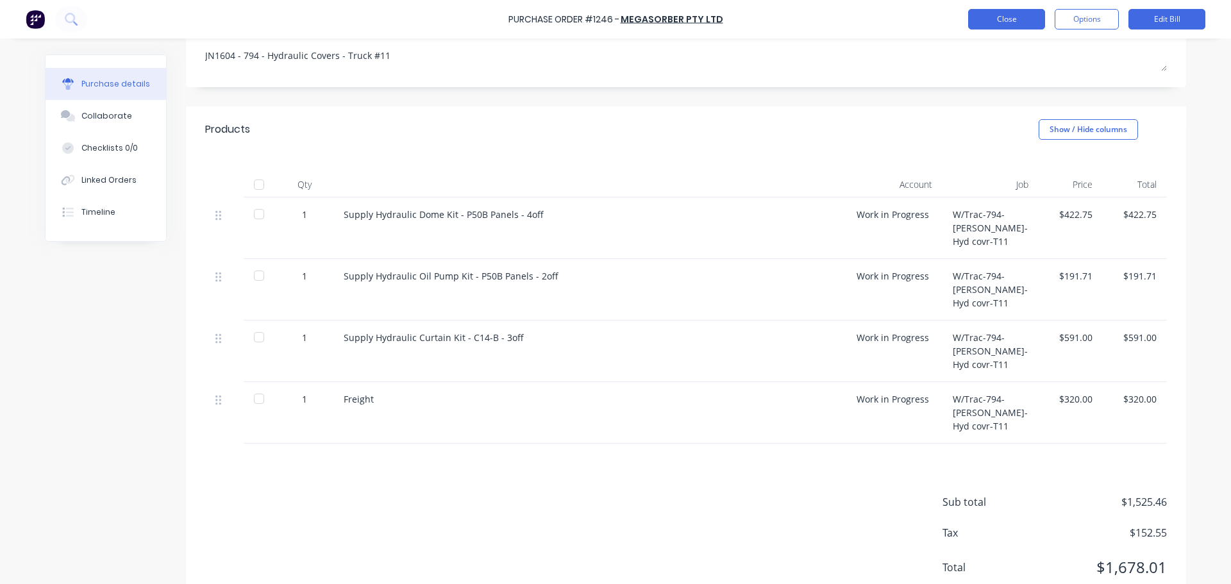
click at [1008, 13] on button "Close" at bounding box center [1006, 19] width 77 height 21
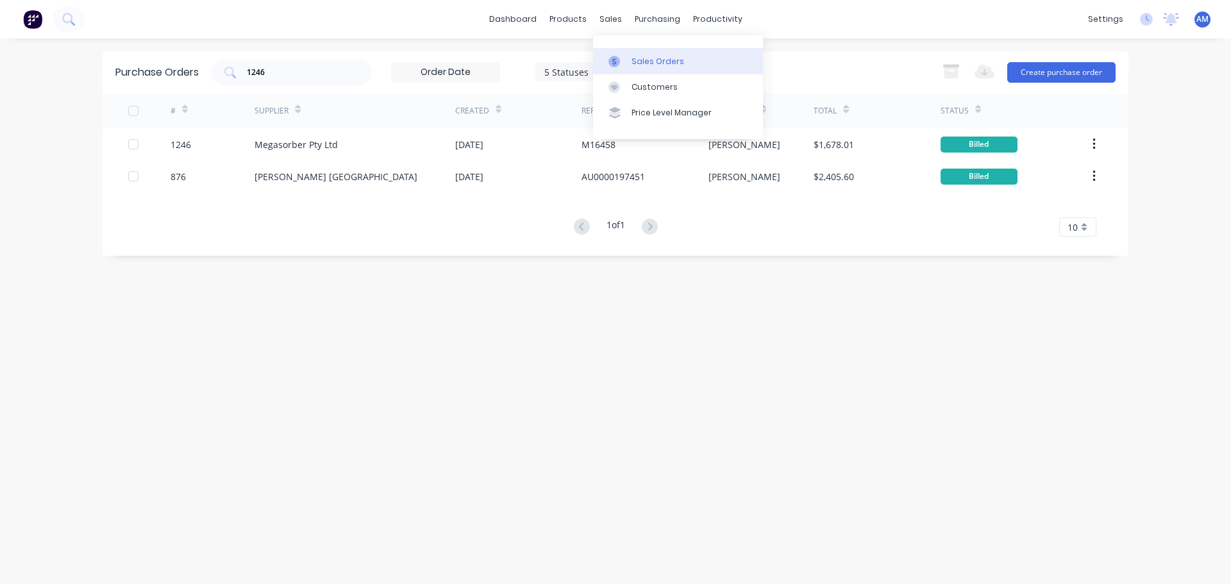
click at [632, 56] on div "Sales Orders" at bounding box center [658, 62] width 53 height 12
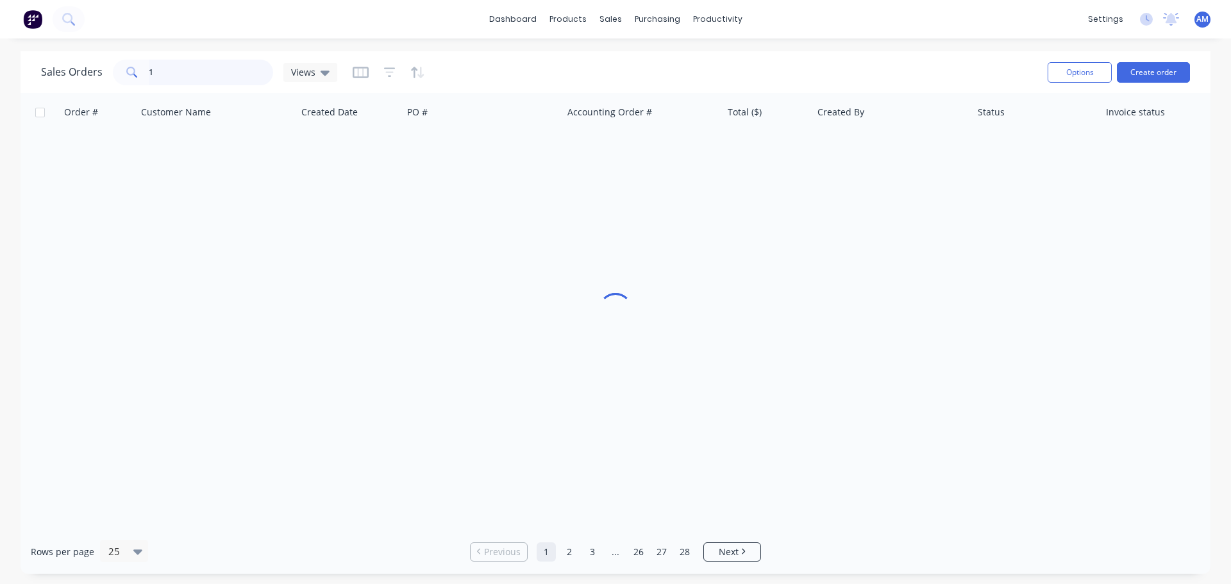
click at [178, 69] on input "1" at bounding box center [211, 73] width 125 height 26
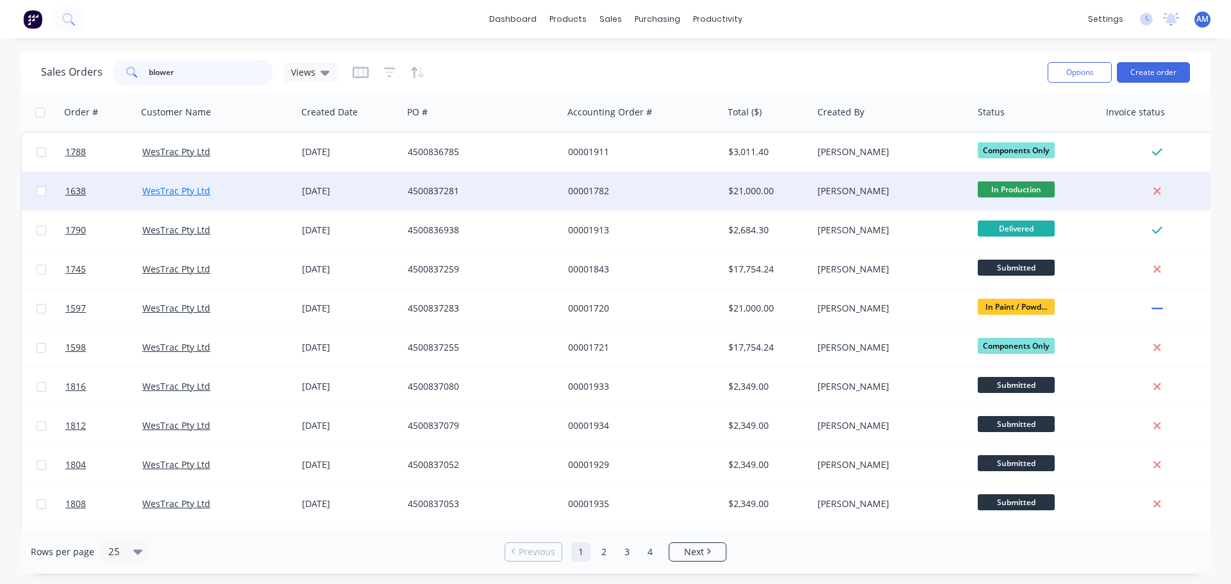
type input "blower"
click at [186, 193] on link "WesTrac Pty Ltd" at bounding box center [176, 191] width 68 height 12
click at [448, 190] on div "4500837281" at bounding box center [479, 191] width 142 height 13
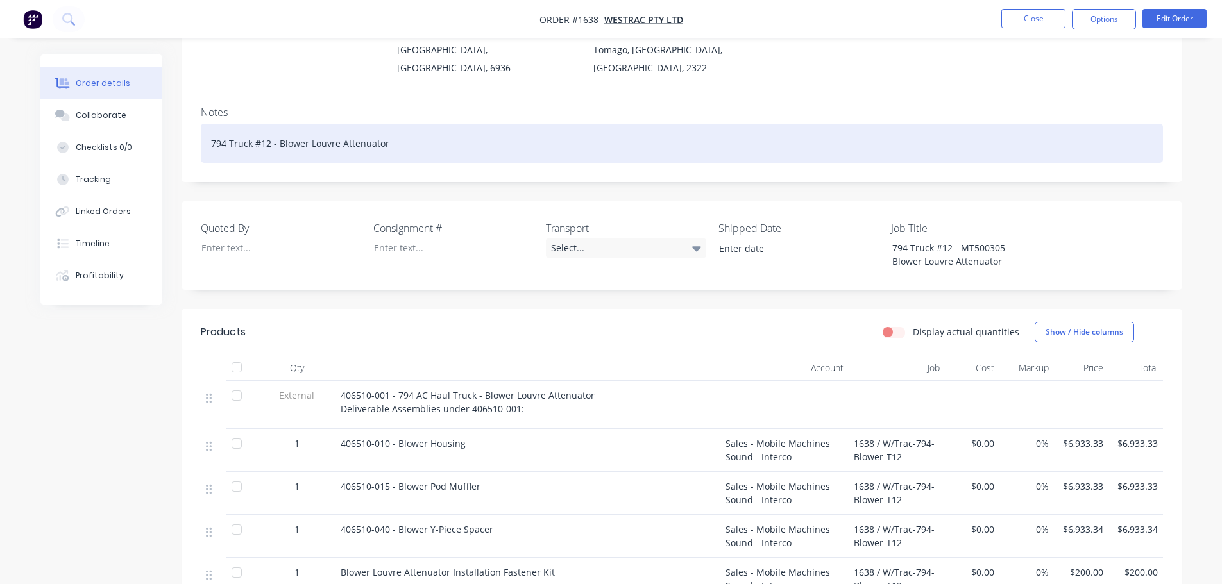
scroll to position [257, 0]
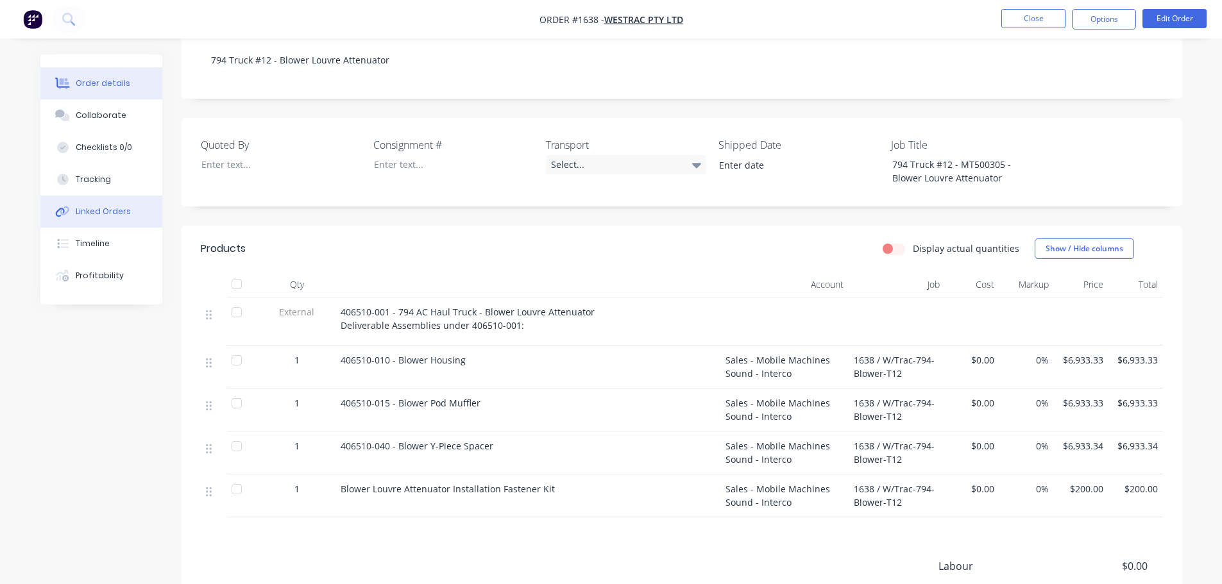
click at [99, 214] on div "Linked Orders" at bounding box center [103, 212] width 55 height 12
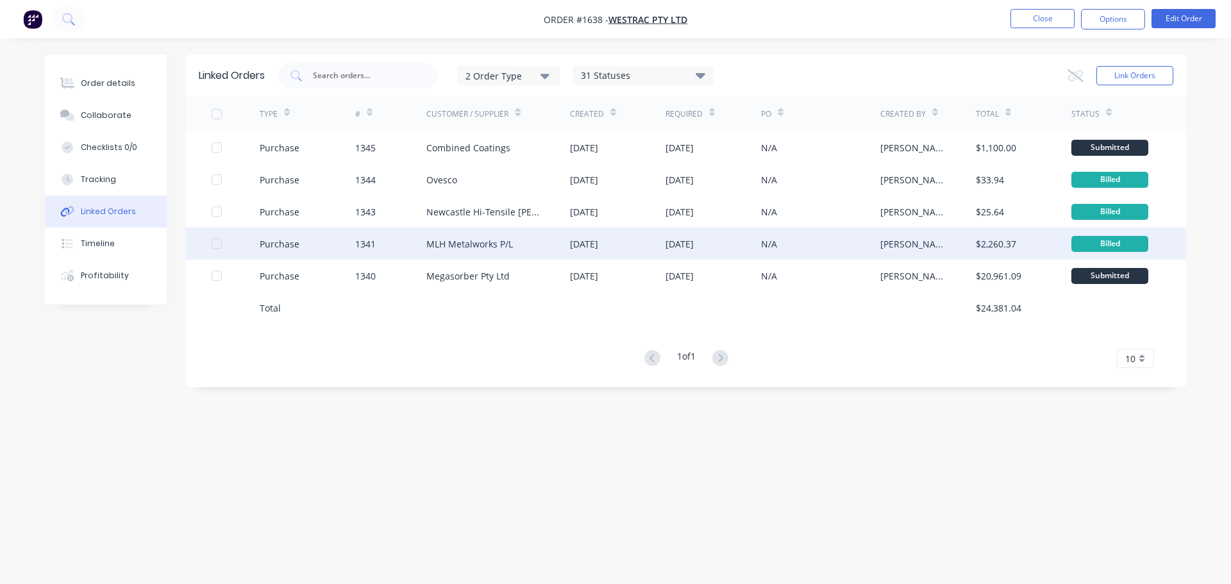
click at [456, 243] on div "MLH Metalworks P/L" at bounding box center [469, 243] width 87 height 13
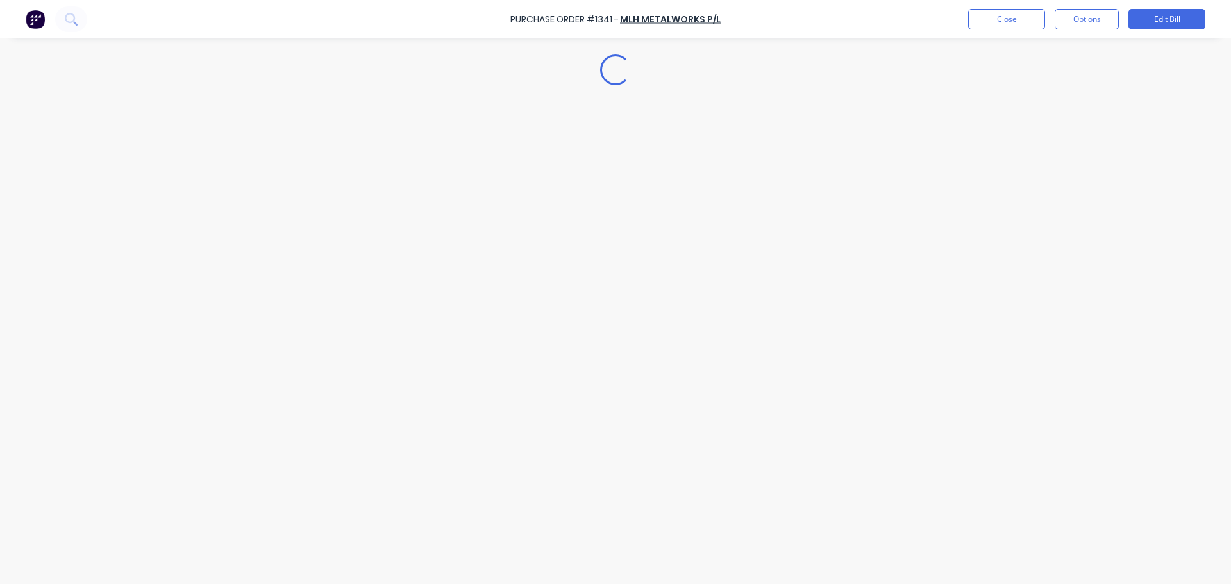
type textarea "x"
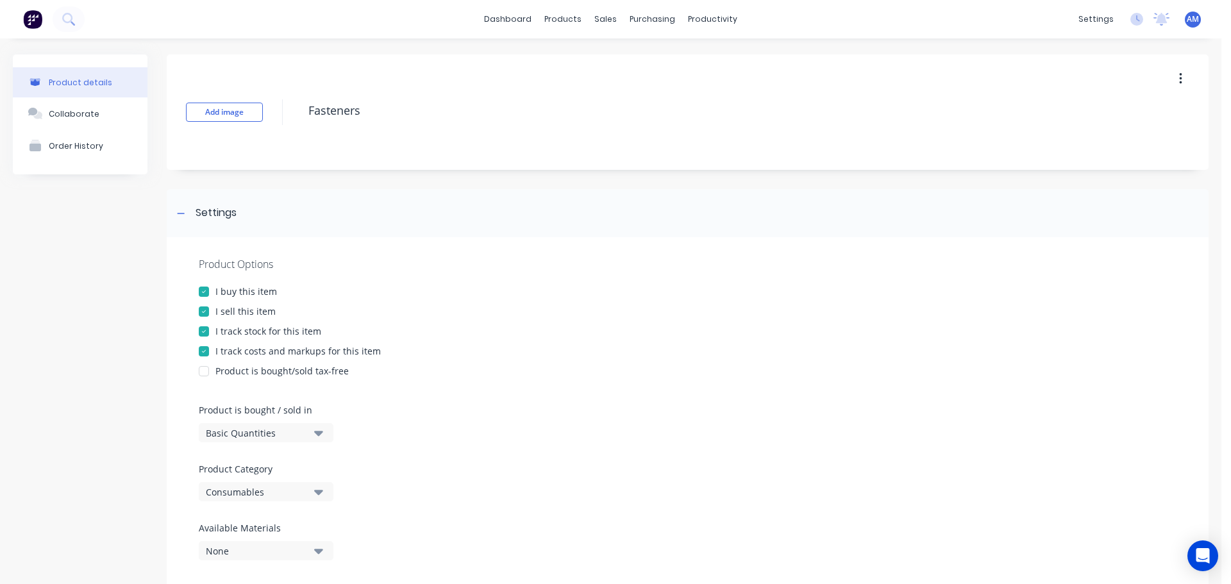
scroll to position [737, 0]
click at [666, 60] on div "Purchase Orders" at bounding box center [689, 62] width 68 height 12
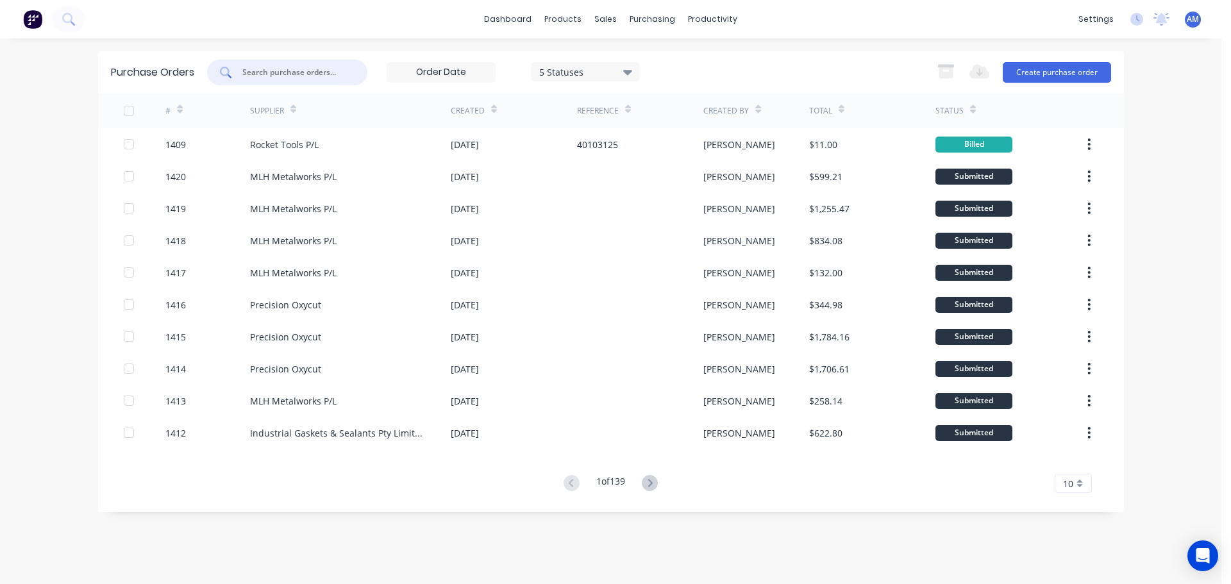
click at [269, 74] on input "text" at bounding box center [294, 72] width 106 height 13
type input "1246"
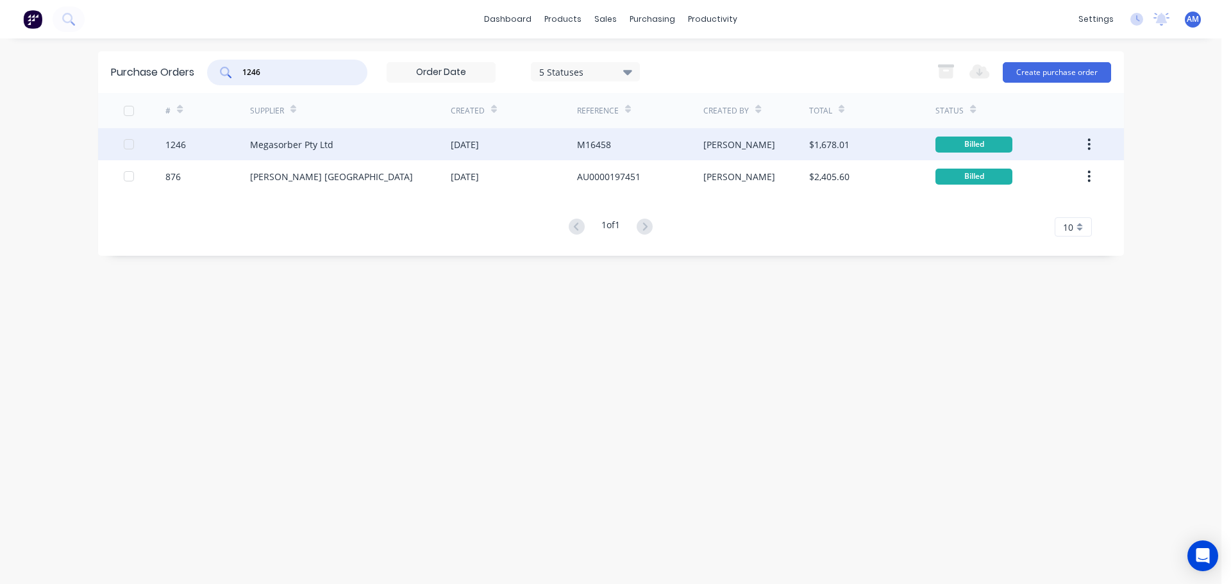
click at [479, 148] on div "[DATE]" at bounding box center [465, 144] width 28 height 13
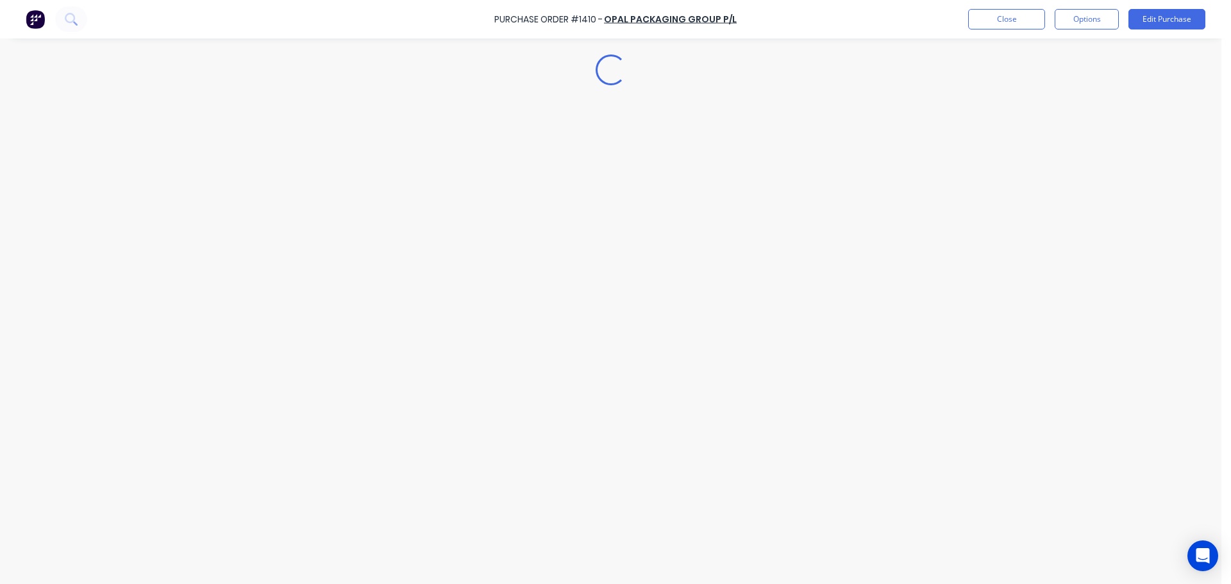
type textarea "x"
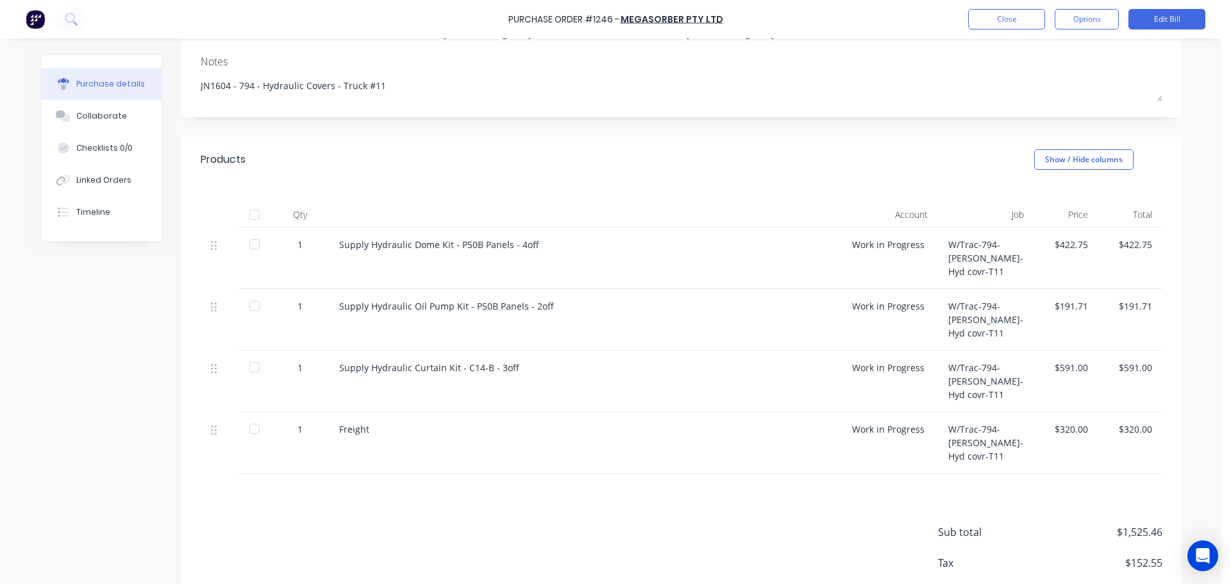
scroll to position [192, 0]
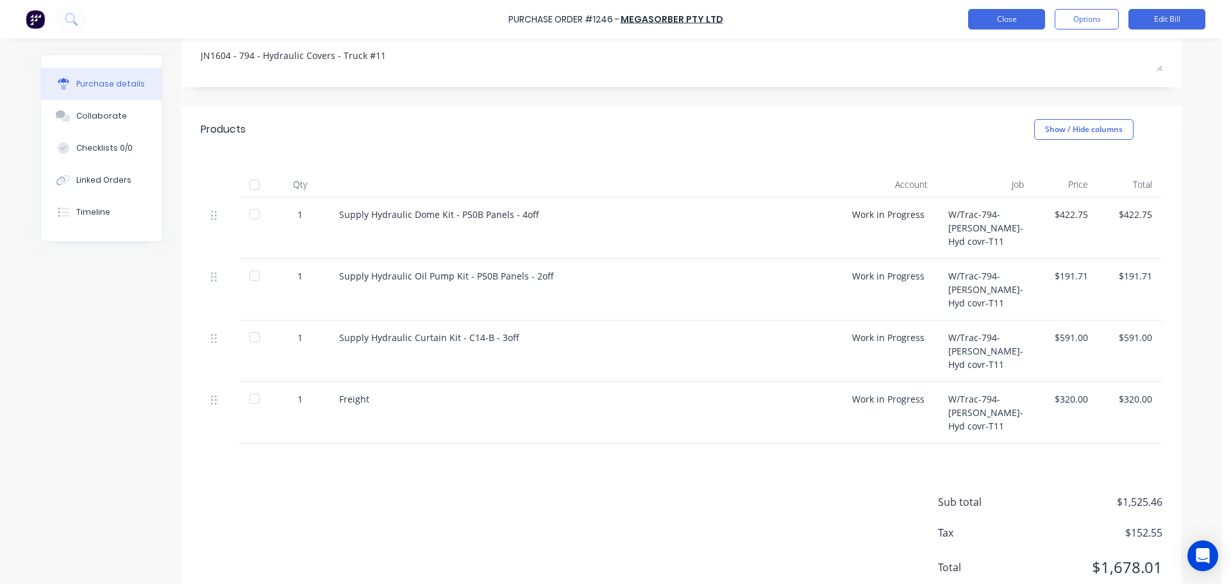
click at [1007, 22] on button "Close" at bounding box center [1006, 19] width 77 height 21
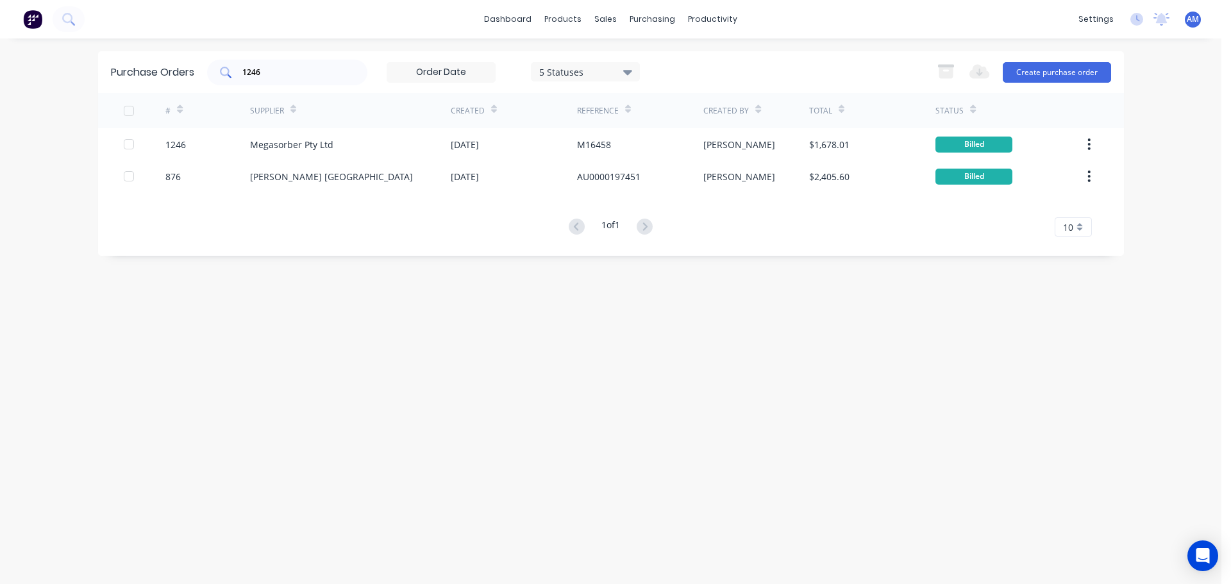
drag, startPoint x: 274, startPoint y: 64, endPoint x: 248, endPoint y: 79, distance: 30.1
click at [217, 71] on div "1246" at bounding box center [287, 73] width 160 height 26
drag, startPoint x: 263, startPoint y: 70, endPoint x: 207, endPoint y: 65, distance: 56.0
click at [207, 65] on div "Purchase Orders 1246 5 Statuses 5 Statuses Export to Excel (XLSX) Create purcha…" at bounding box center [611, 72] width 1026 height 42
type input "1340"
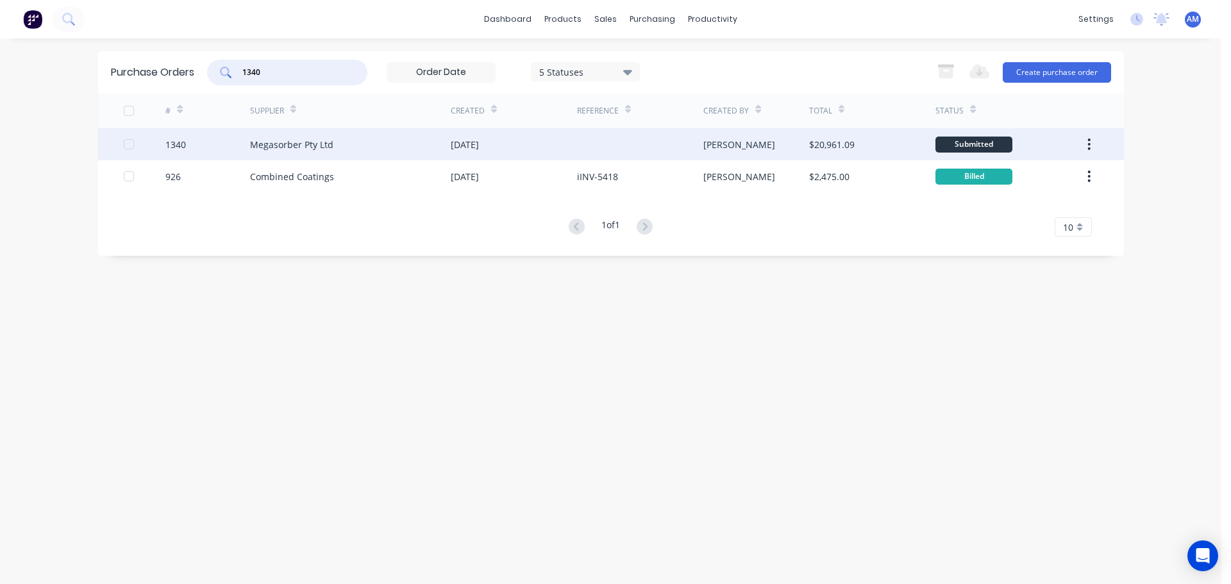
click at [479, 146] on div "[DATE]" at bounding box center [465, 144] width 28 height 13
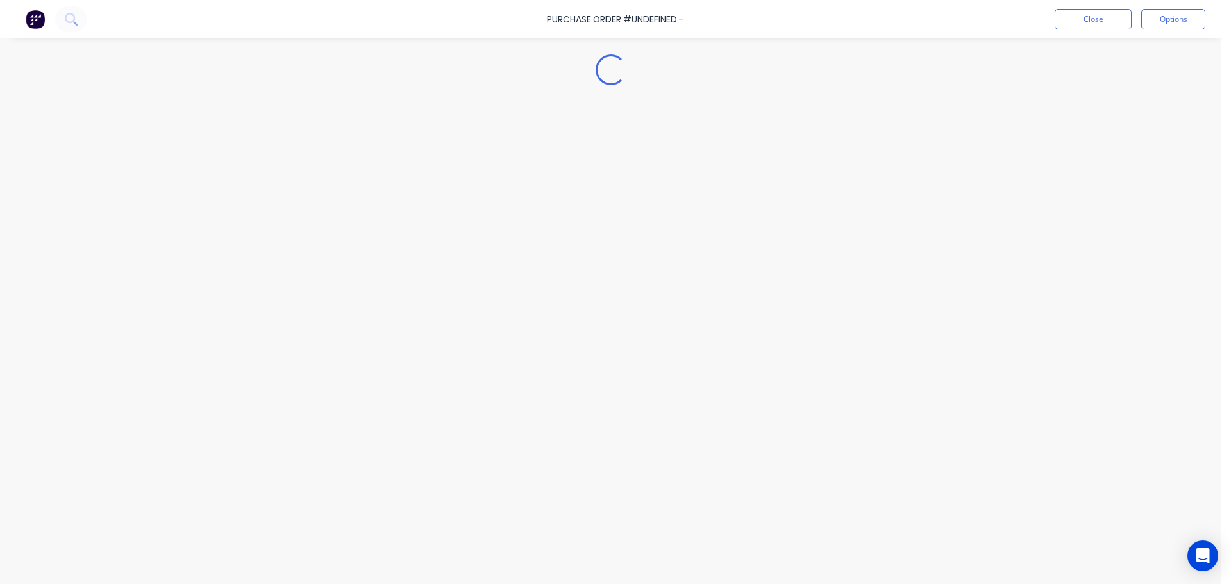
type textarea "x"
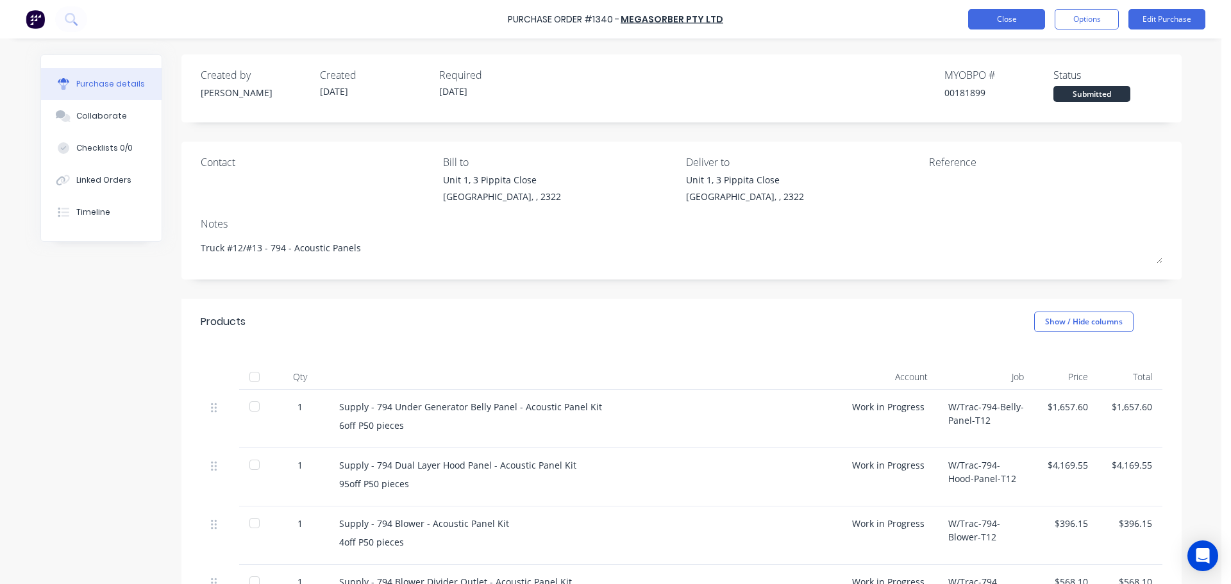
click at [1021, 10] on button "Close" at bounding box center [1006, 19] width 77 height 21
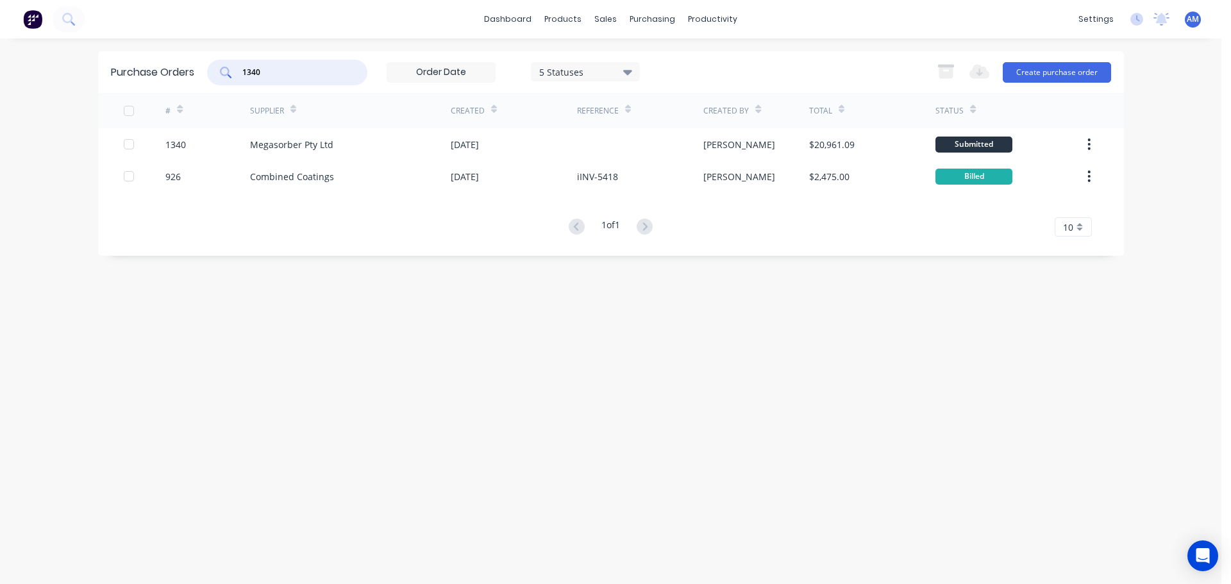
drag, startPoint x: 296, startPoint y: 74, endPoint x: 235, endPoint y: 71, distance: 61.0
click at [235, 71] on div "1340" at bounding box center [287, 73] width 160 height 26
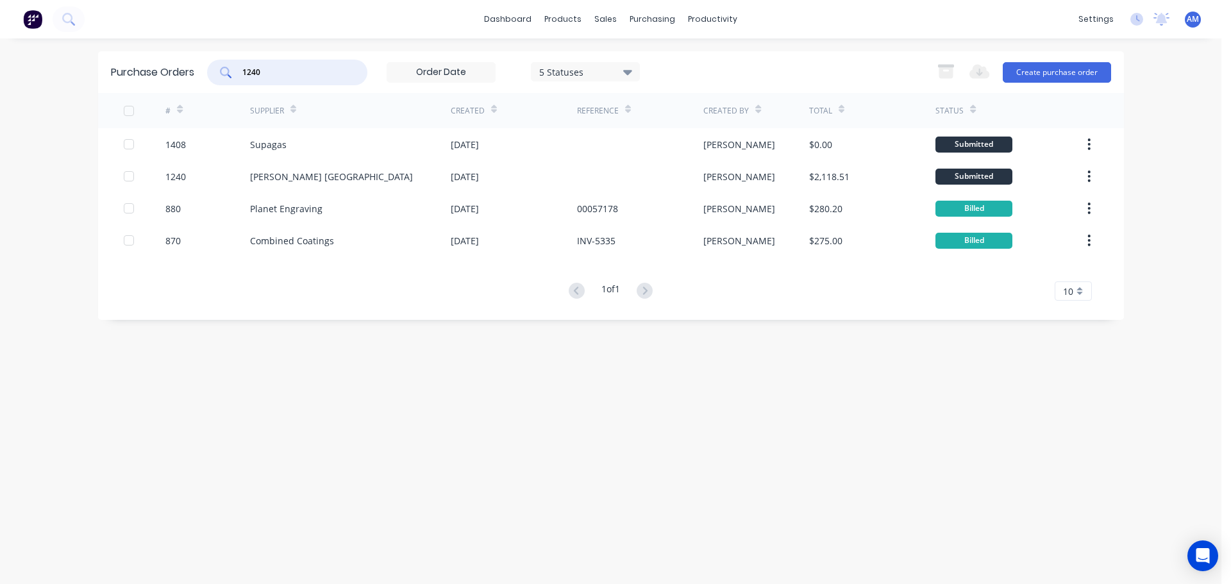
drag, startPoint x: 287, startPoint y: 71, endPoint x: 254, endPoint y: 72, distance: 32.7
click at [254, 72] on input "1240" at bounding box center [294, 72] width 106 height 13
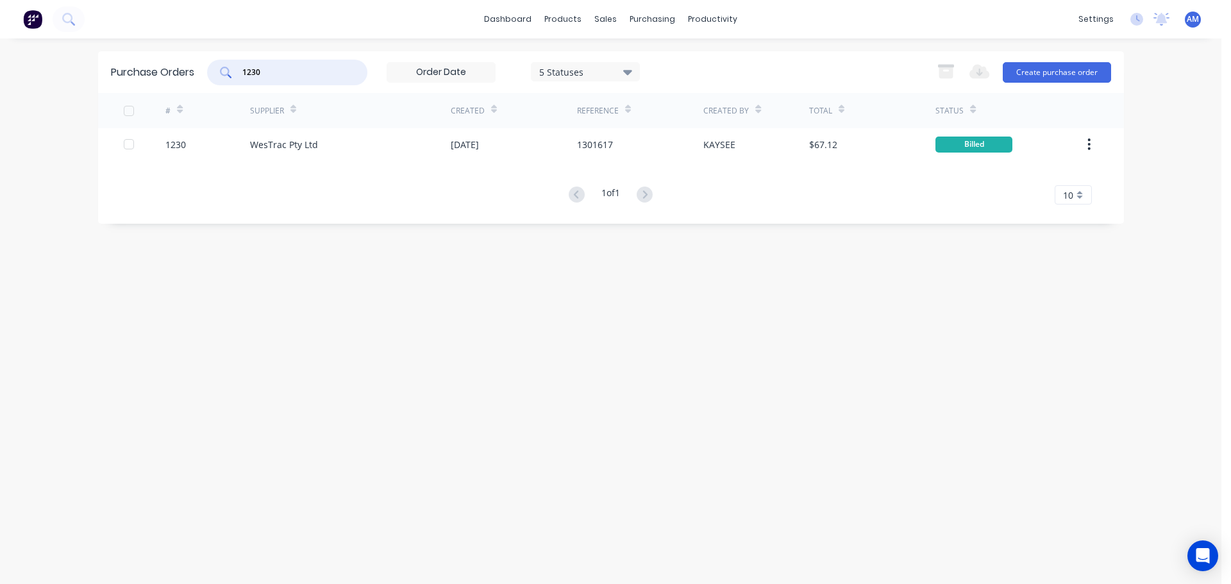
drag, startPoint x: 269, startPoint y: 72, endPoint x: 254, endPoint y: 70, distance: 14.9
click at [254, 70] on input "1230" at bounding box center [294, 72] width 106 height 13
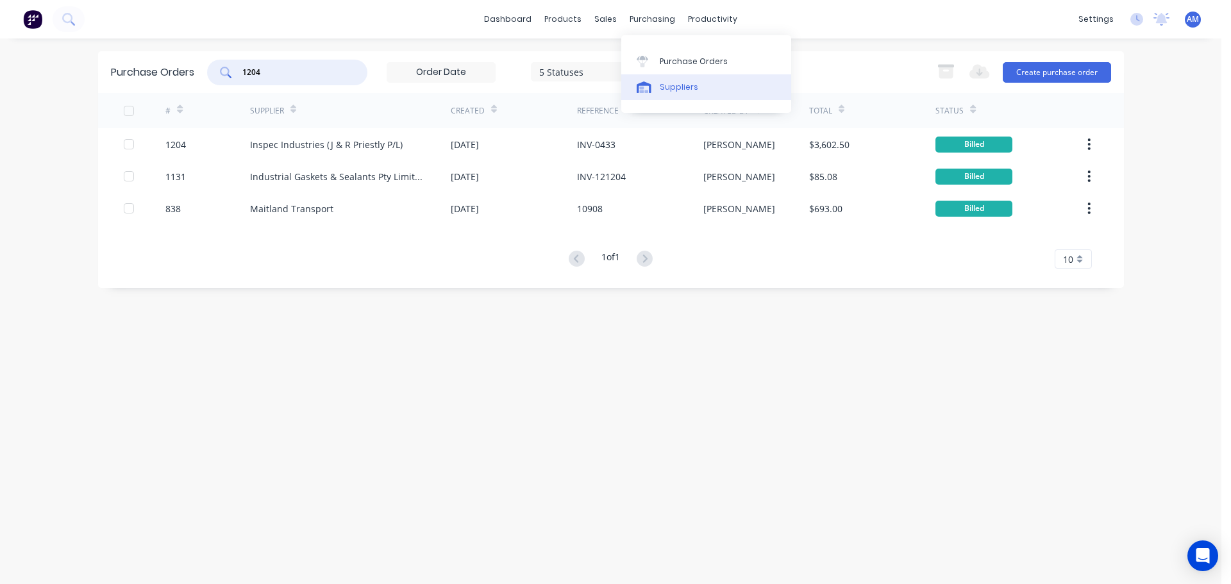
type input "1204"
click at [675, 86] on div "Suppliers" at bounding box center [679, 87] width 38 height 12
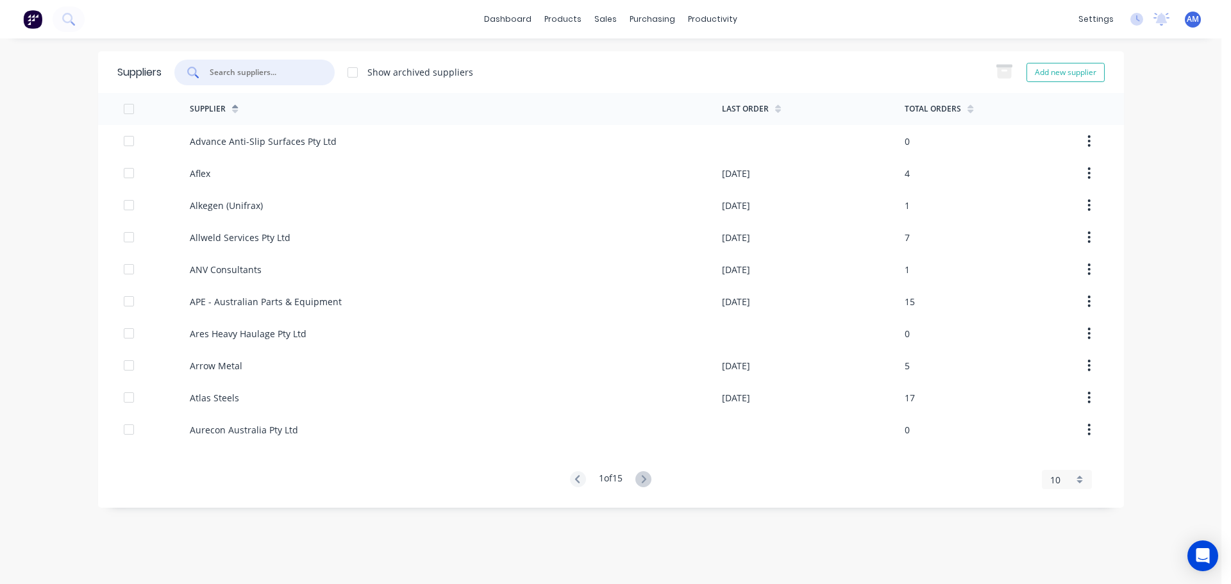
click at [242, 73] on input "text" at bounding box center [261, 72] width 106 height 13
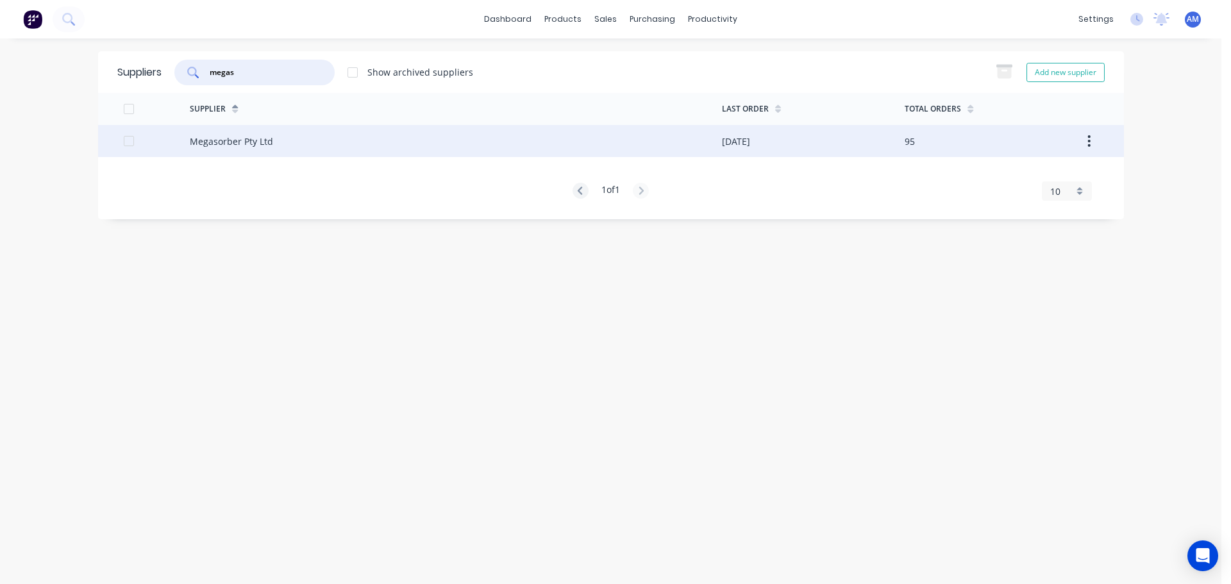
type input "megas"
click at [271, 141] on div "Megasorber Pty Ltd" at bounding box center [231, 141] width 83 height 13
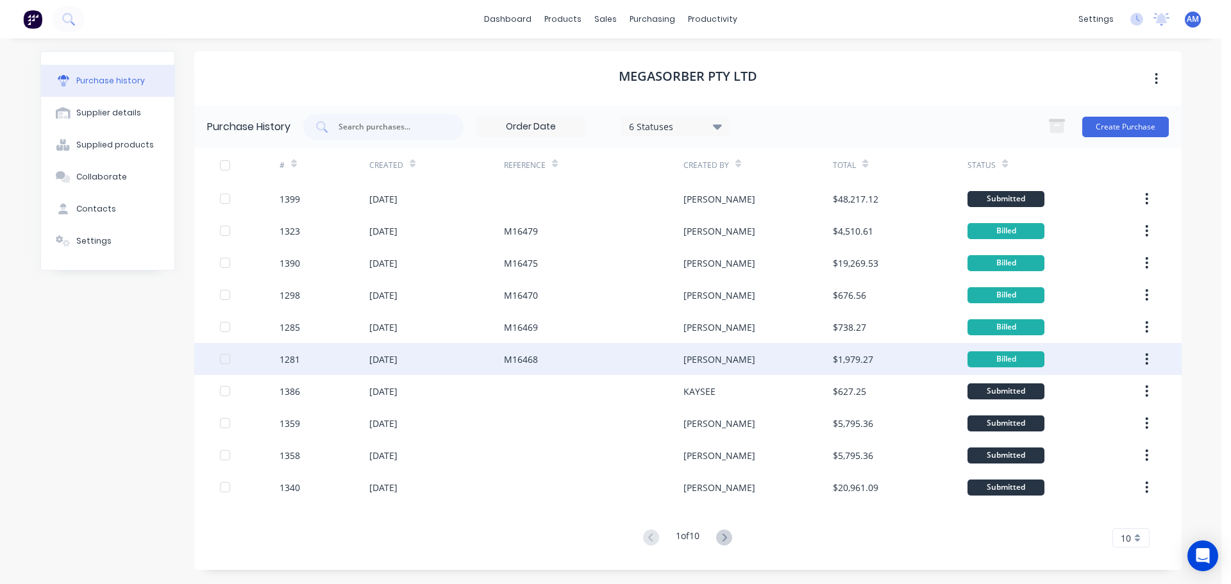
click at [395, 358] on div "25 Aug 2025" at bounding box center [383, 359] width 28 height 13
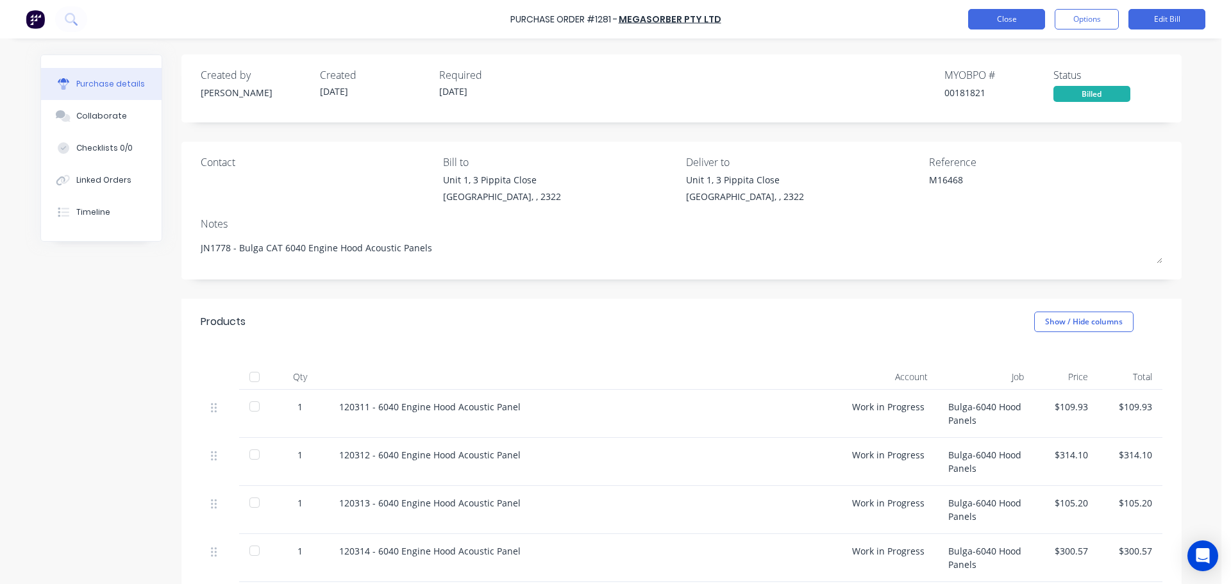
click at [995, 16] on button "Close" at bounding box center [1006, 19] width 77 height 21
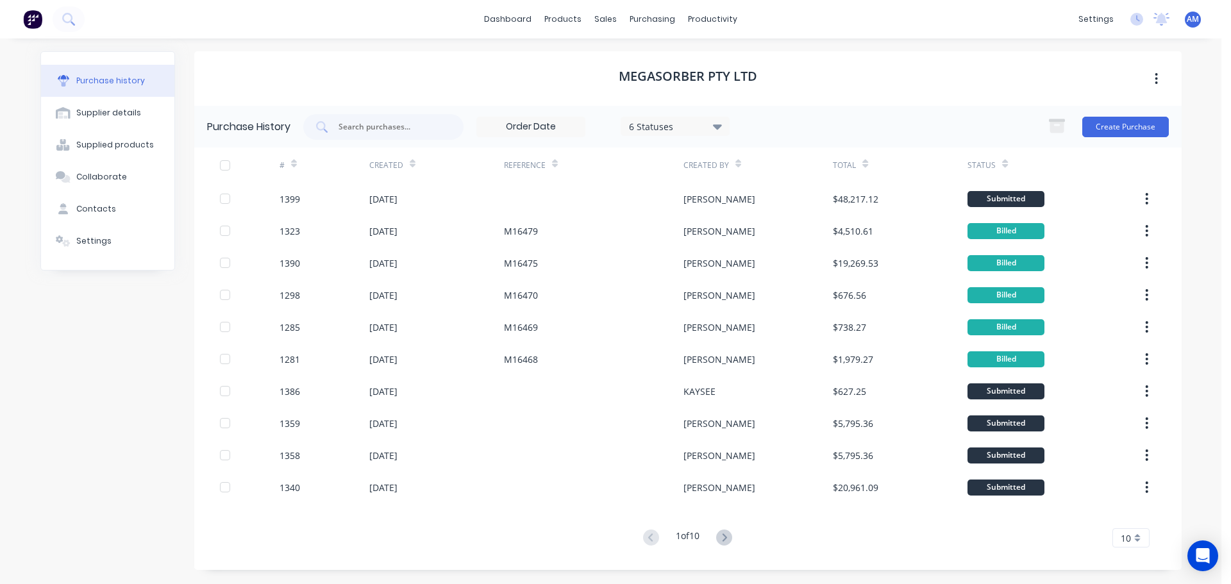
click at [1127, 540] on span "10" at bounding box center [1126, 538] width 10 height 13
click at [1130, 520] on div "35" at bounding box center [1131, 516] width 36 height 22
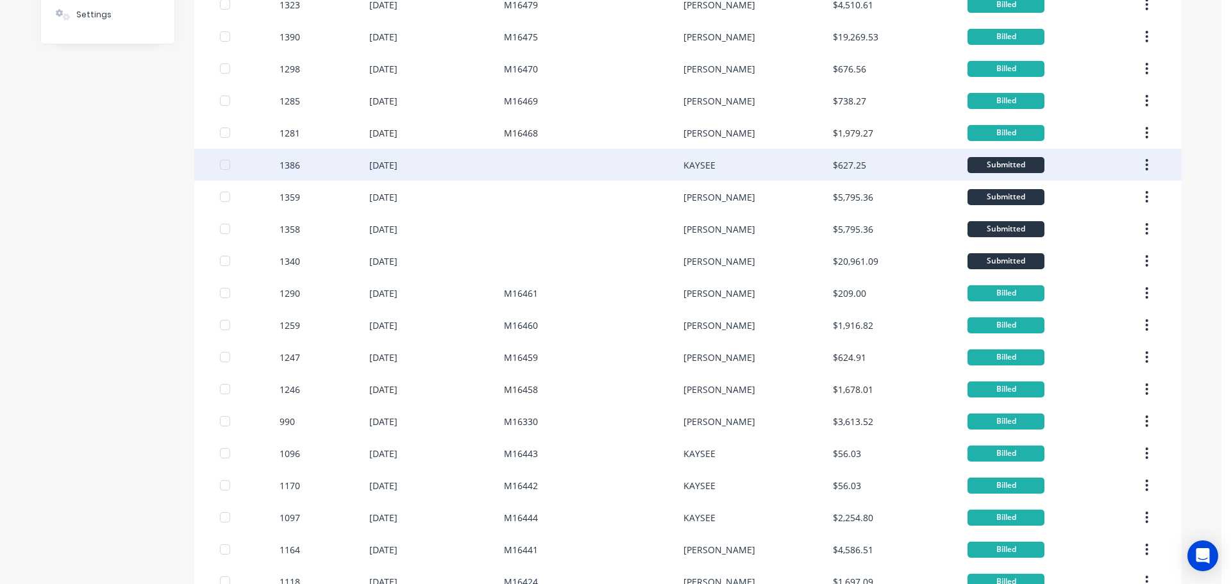
scroll to position [257, 0]
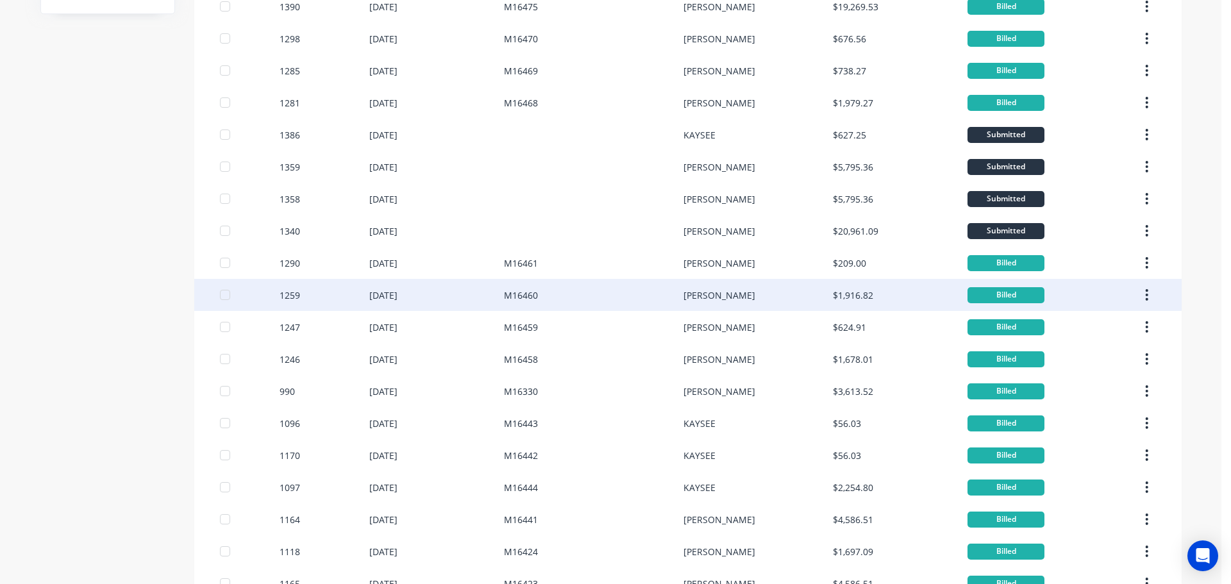
click at [383, 294] on div "[DATE]" at bounding box center [383, 295] width 28 height 13
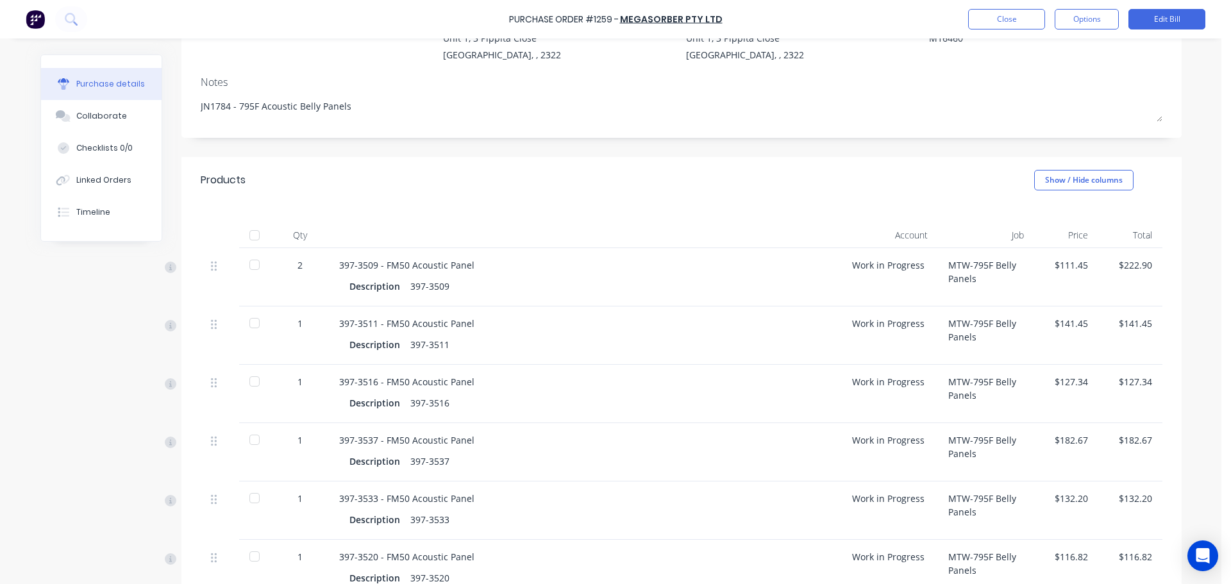
scroll to position [139, 0]
click at [987, 18] on button "Close" at bounding box center [1006, 19] width 77 height 21
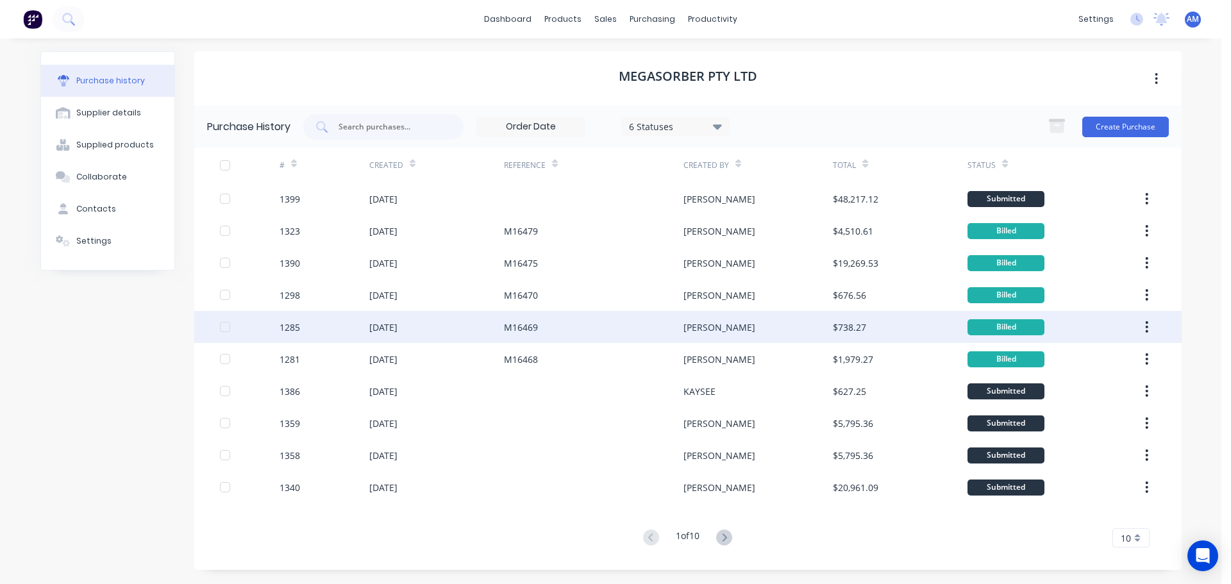
click at [384, 321] on div "25 Aug 2025" at bounding box center [383, 327] width 28 height 13
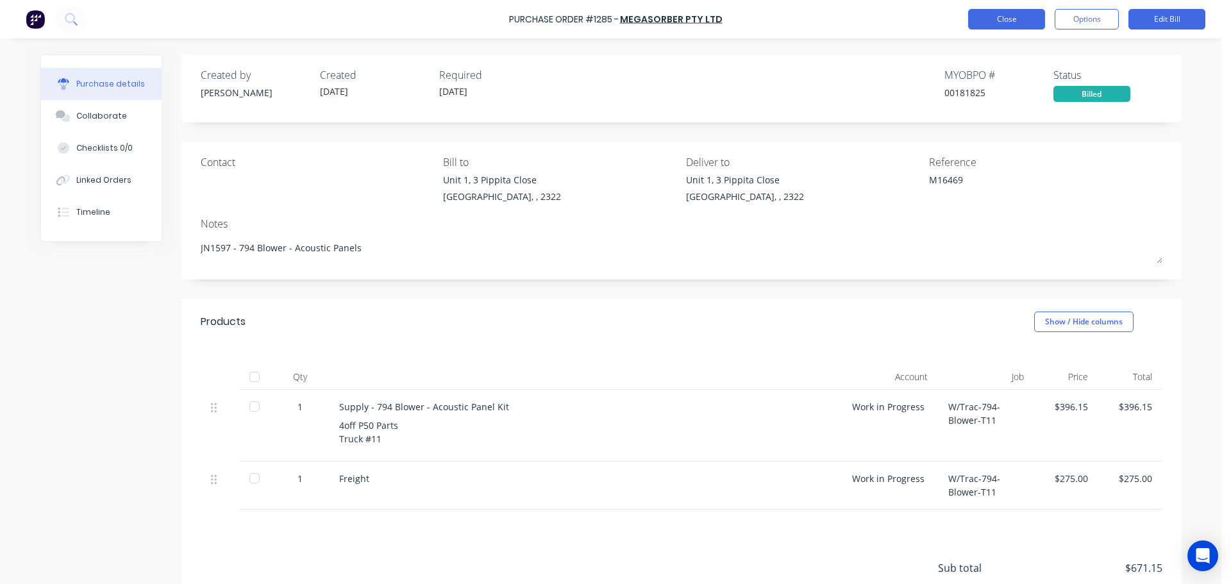
click at [1014, 16] on button "Close" at bounding box center [1006, 19] width 77 height 21
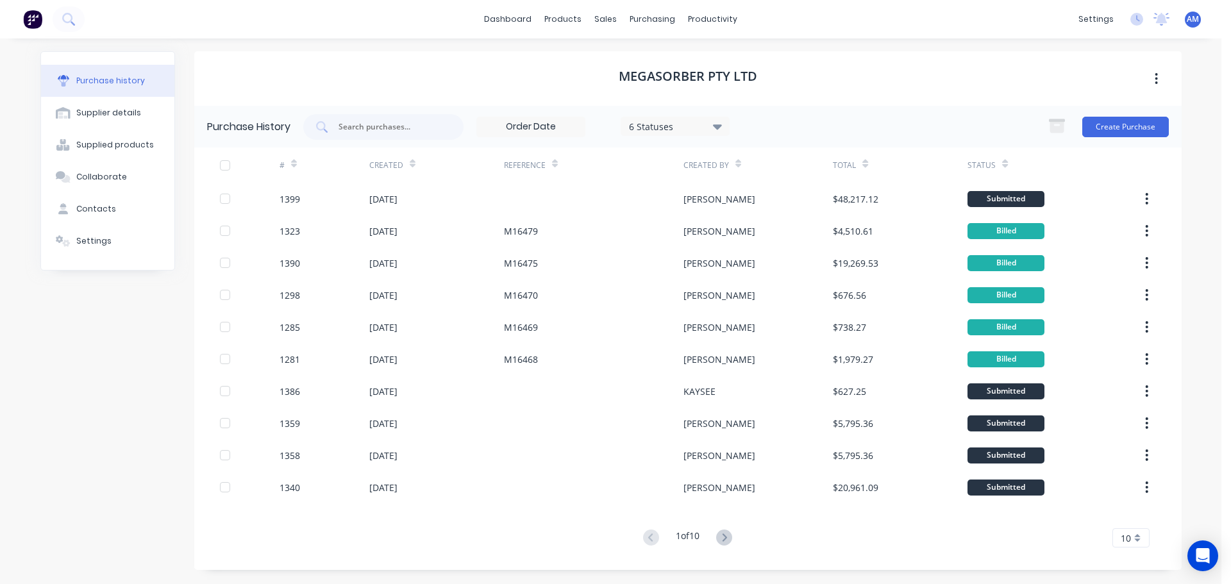
click at [1136, 539] on div "10" at bounding box center [1131, 537] width 37 height 19
click at [1126, 517] on div "35" at bounding box center [1131, 516] width 36 height 22
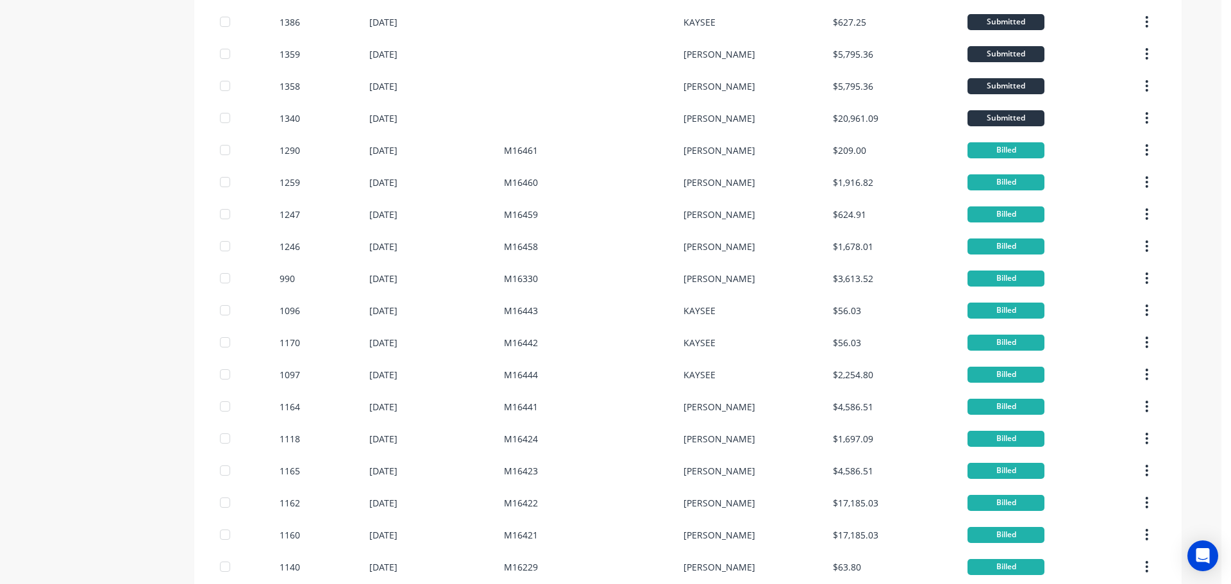
scroll to position [385, 0]
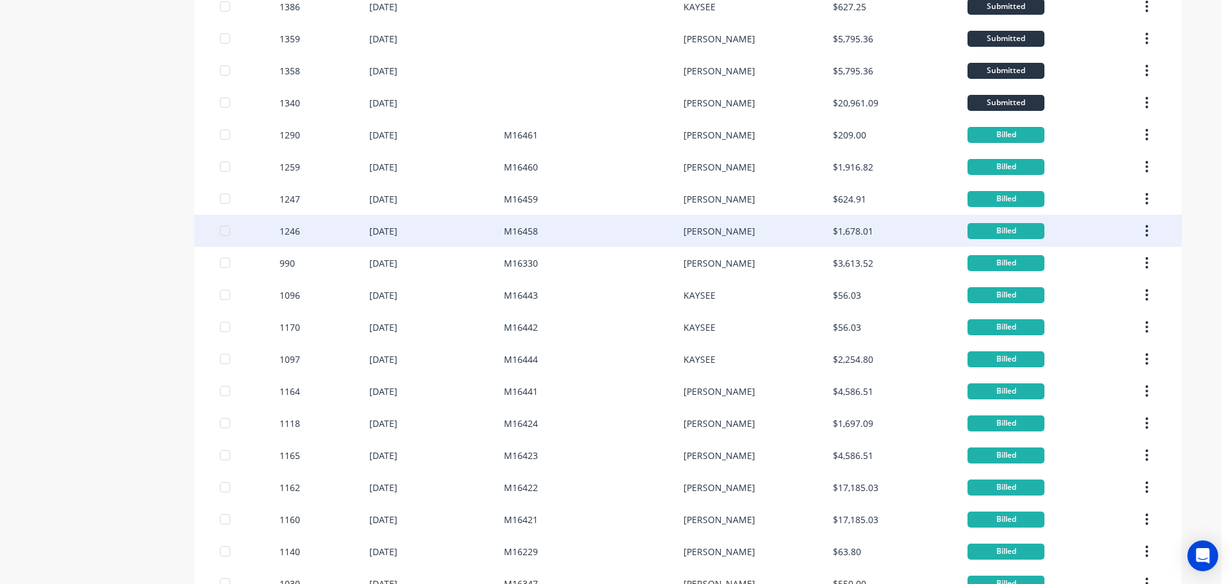
click at [369, 230] on div "[DATE]" at bounding box center [383, 230] width 28 height 13
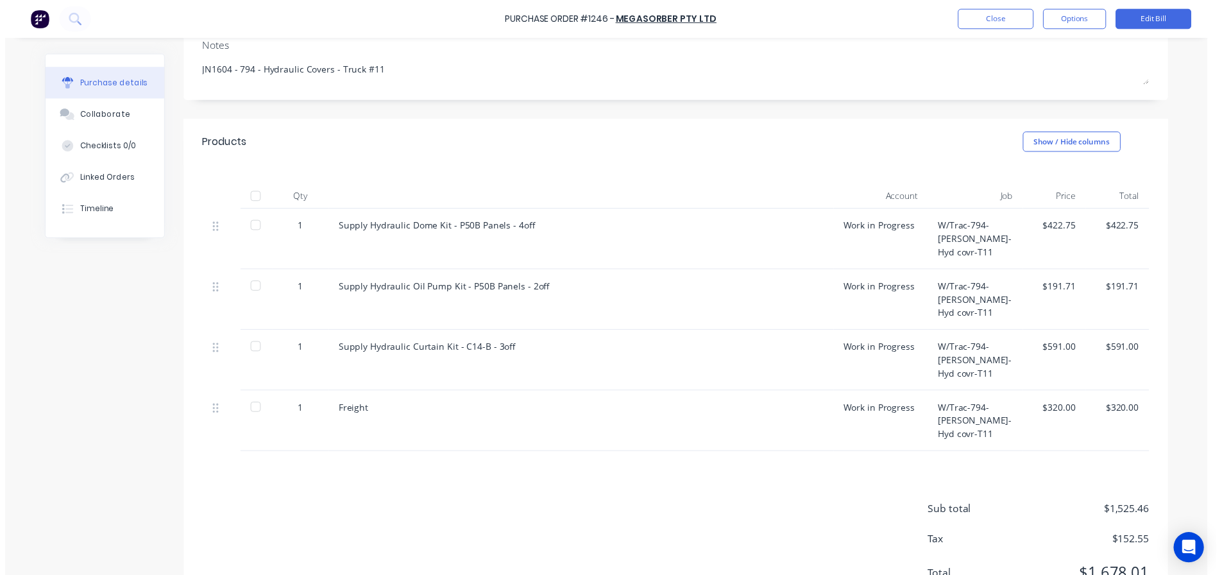
scroll to position [235, 0]
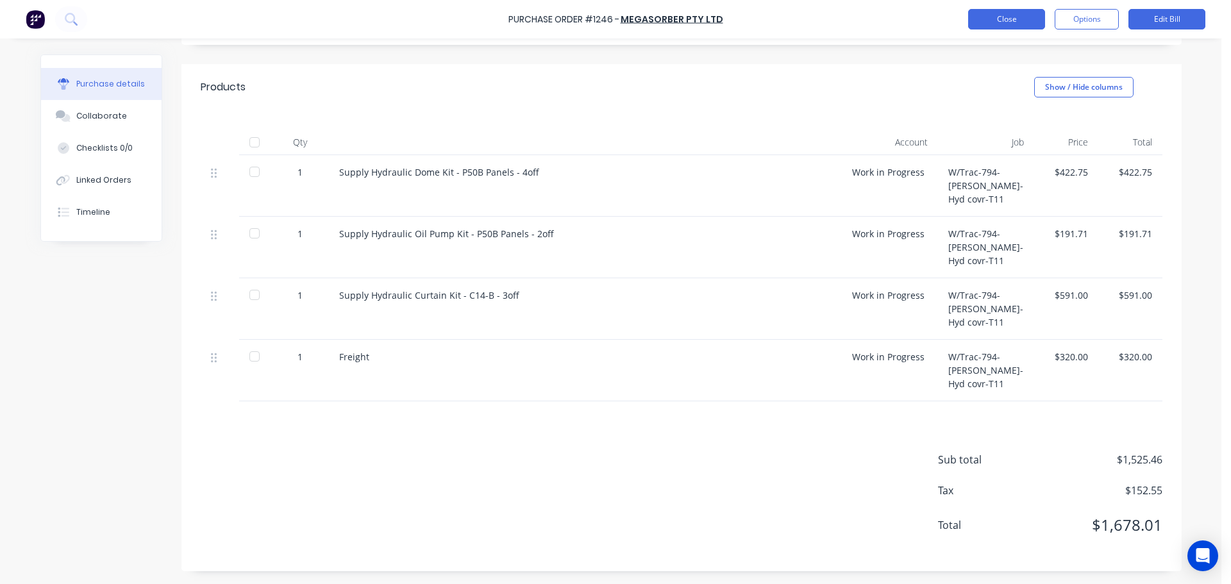
click at [993, 20] on button "Close" at bounding box center [1006, 19] width 77 height 21
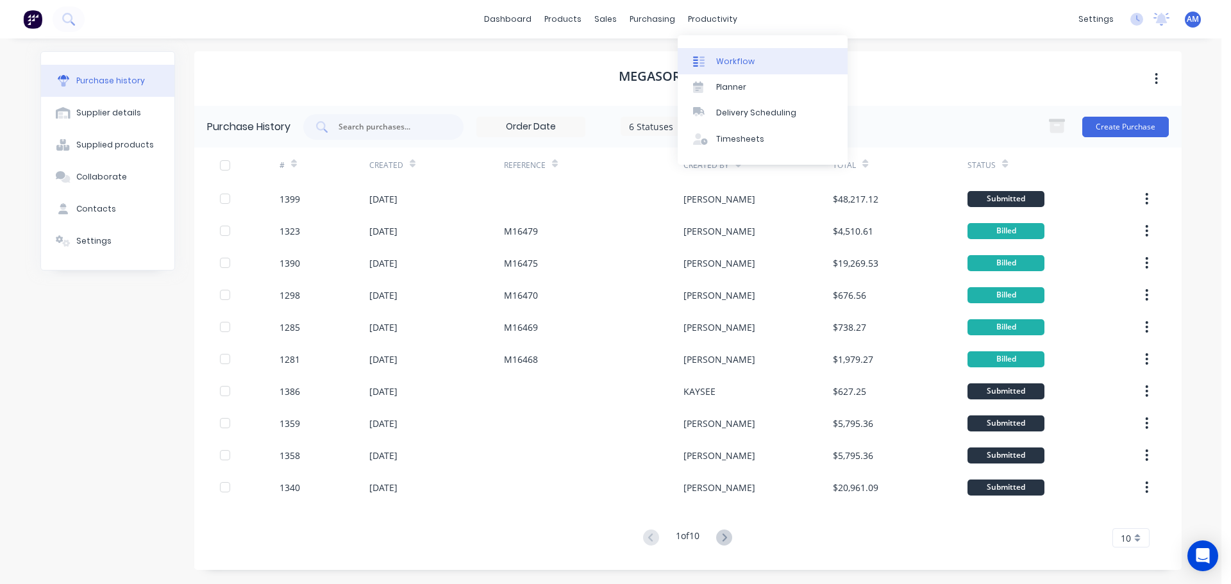
click at [730, 60] on div "Workflow" at bounding box center [735, 62] width 38 height 12
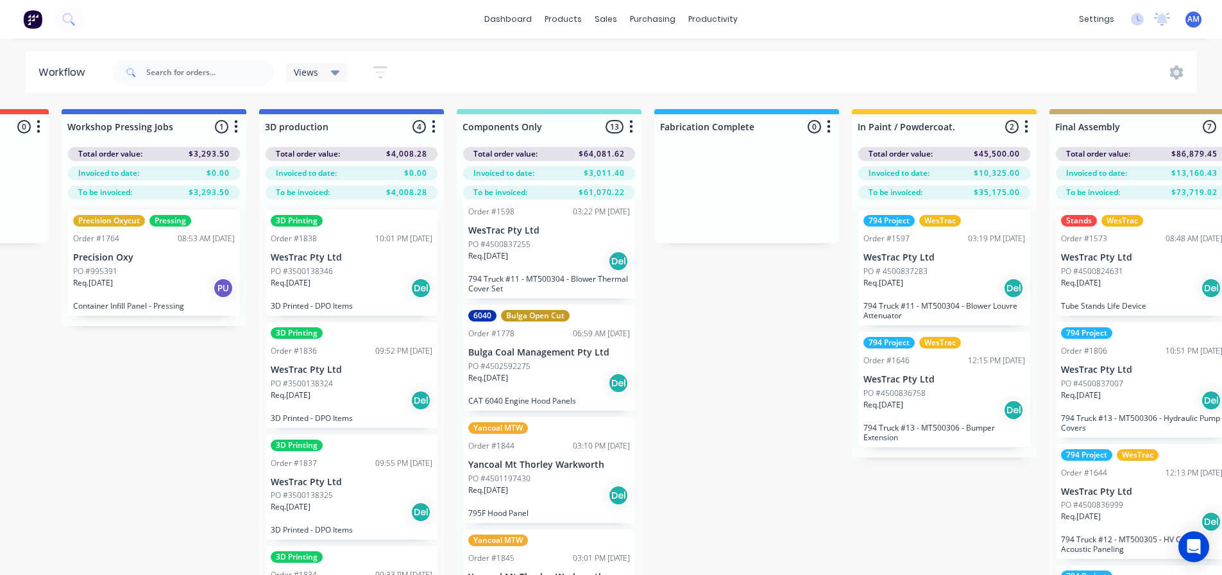
scroll to position [1026, 0]
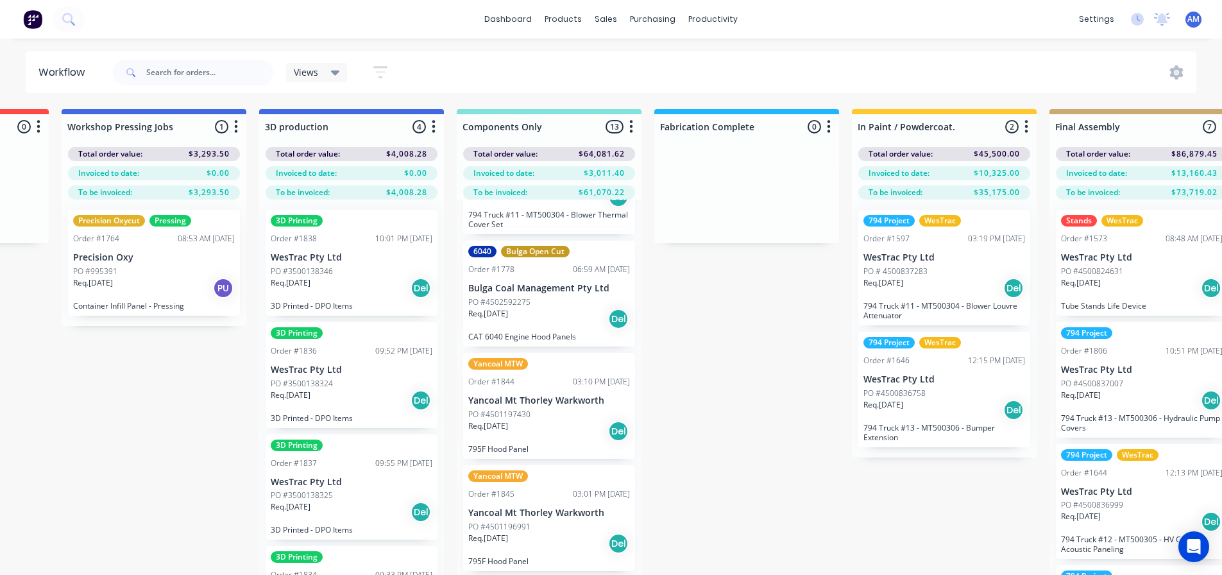
click at [528, 308] on p "PO #4502592275" at bounding box center [499, 302] width 62 height 12
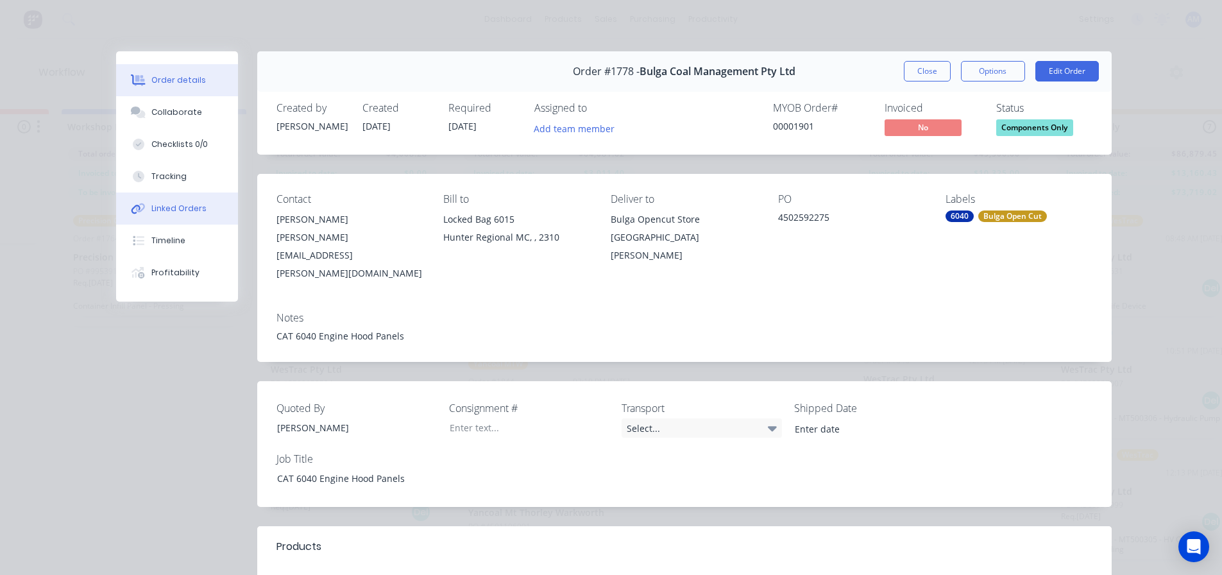
click at [180, 208] on div "Linked Orders" at bounding box center [178, 209] width 55 height 12
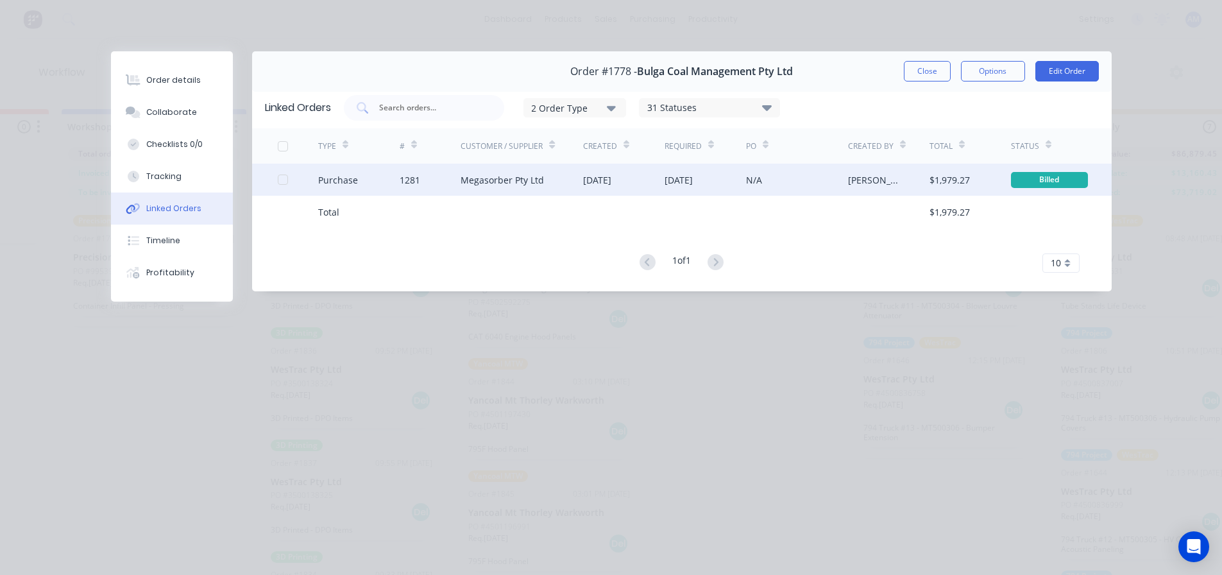
click at [735, 180] on div "01 Sep 2025" at bounding box center [704, 180] width 81 height 32
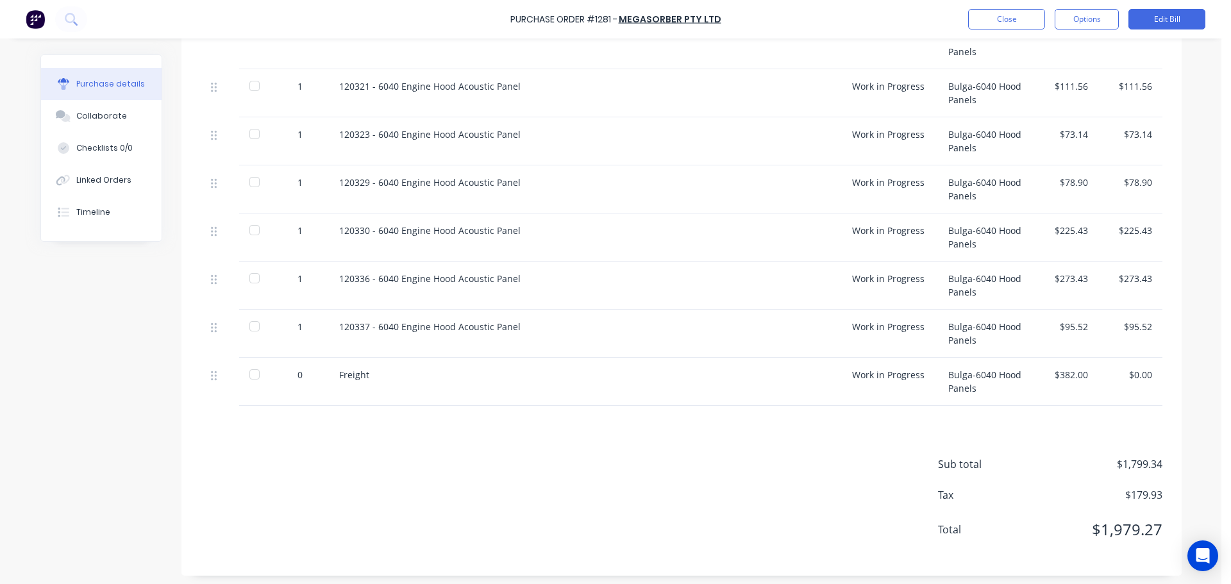
scroll to position [245, 0]
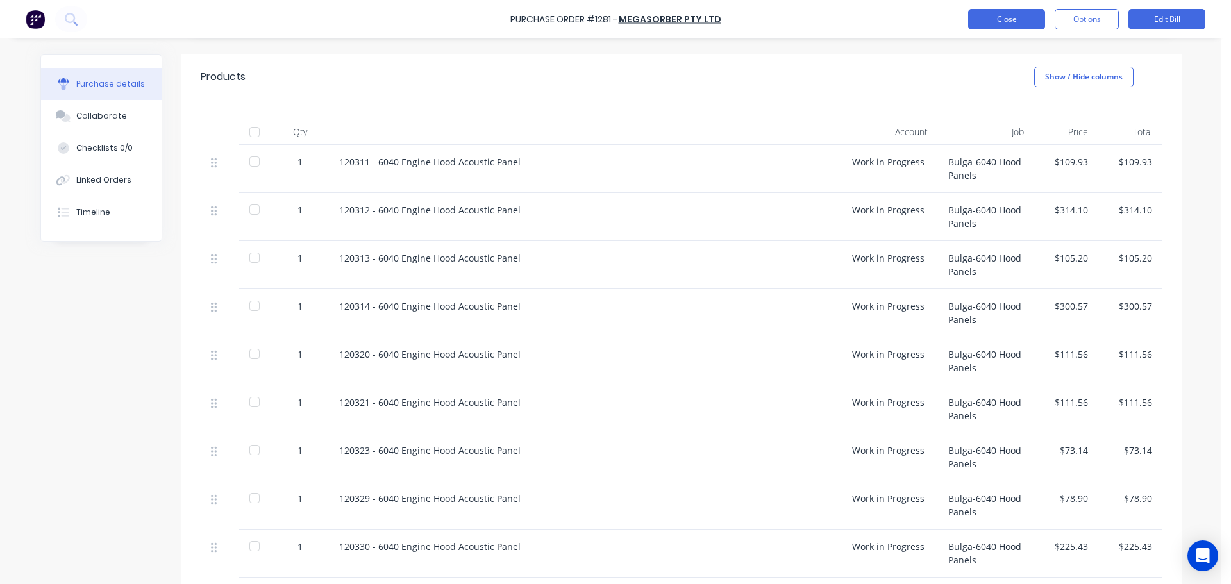
click at [1004, 24] on button "Close" at bounding box center [1006, 19] width 77 height 21
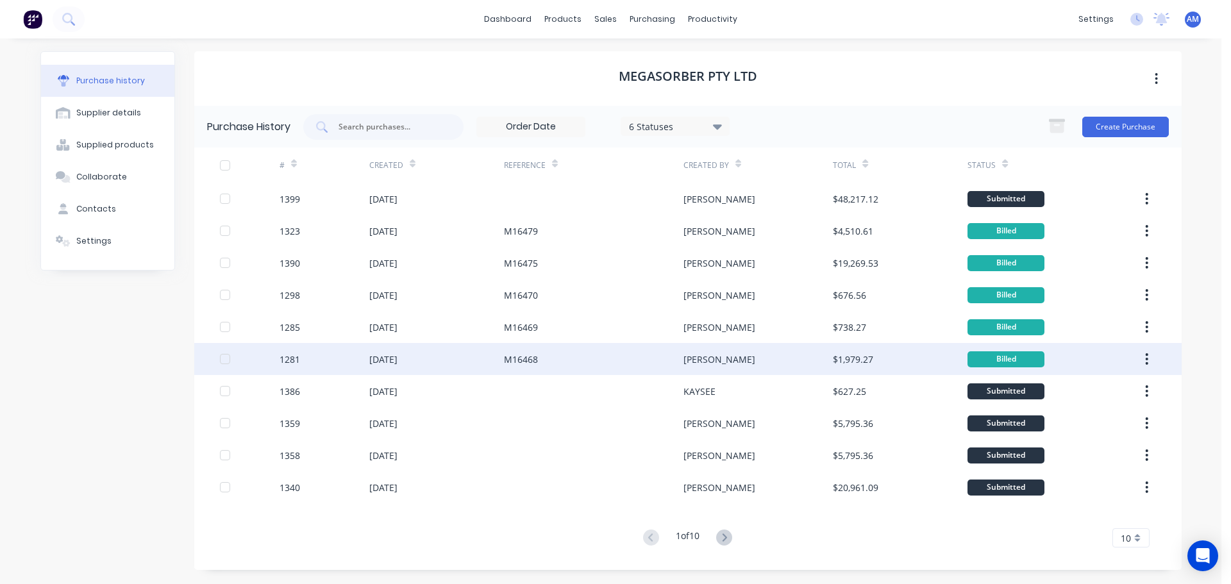
click at [423, 353] on div "25 Aug 2025" at bounding box center [436, 359] width 135 height 32
type textarea "x"
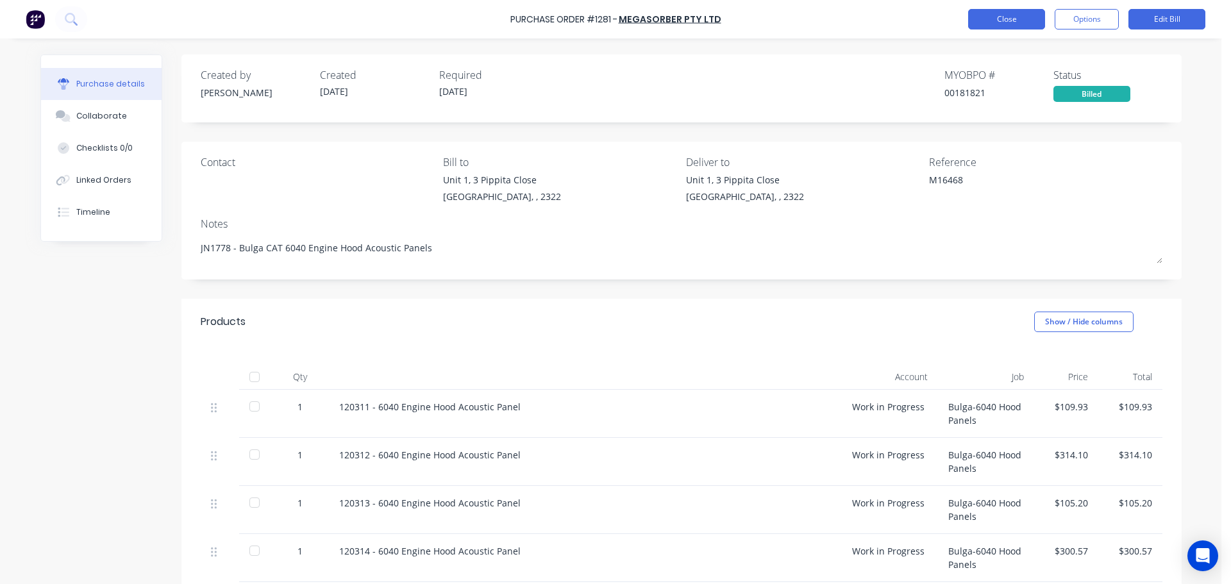
click at [994, 22] on button "Close" at bounding box center [1006, 19] width 77 height 21
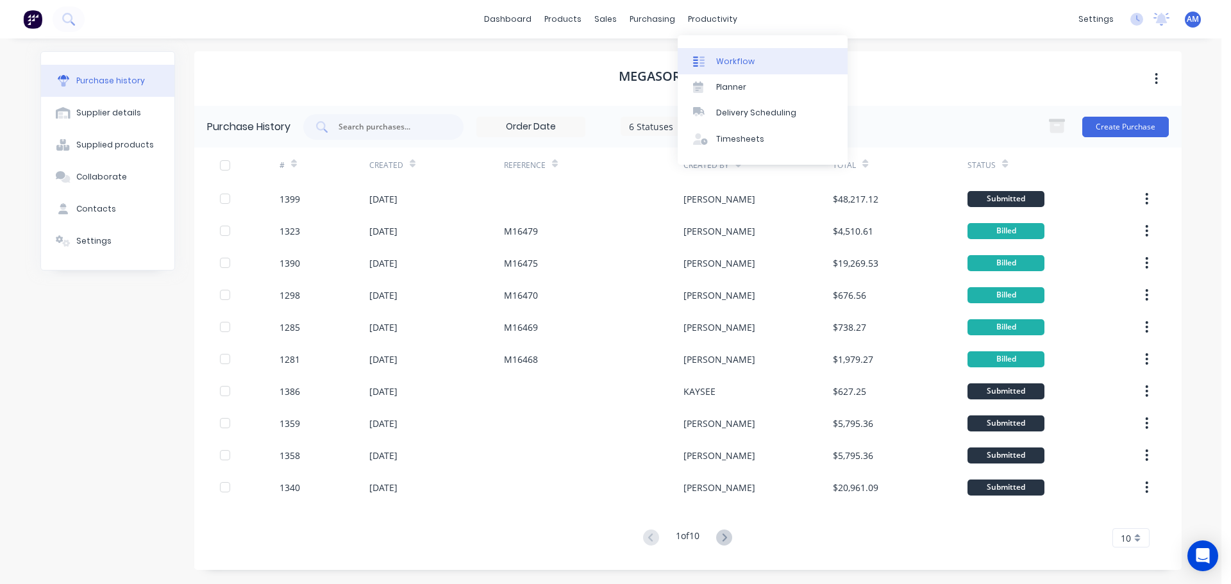
click at [721, 58] on div "Workflow" at bounding box center [735, 62] width 38 height 12
